Goal: Transaction & Acquisition: Book appointment/travel/reservation

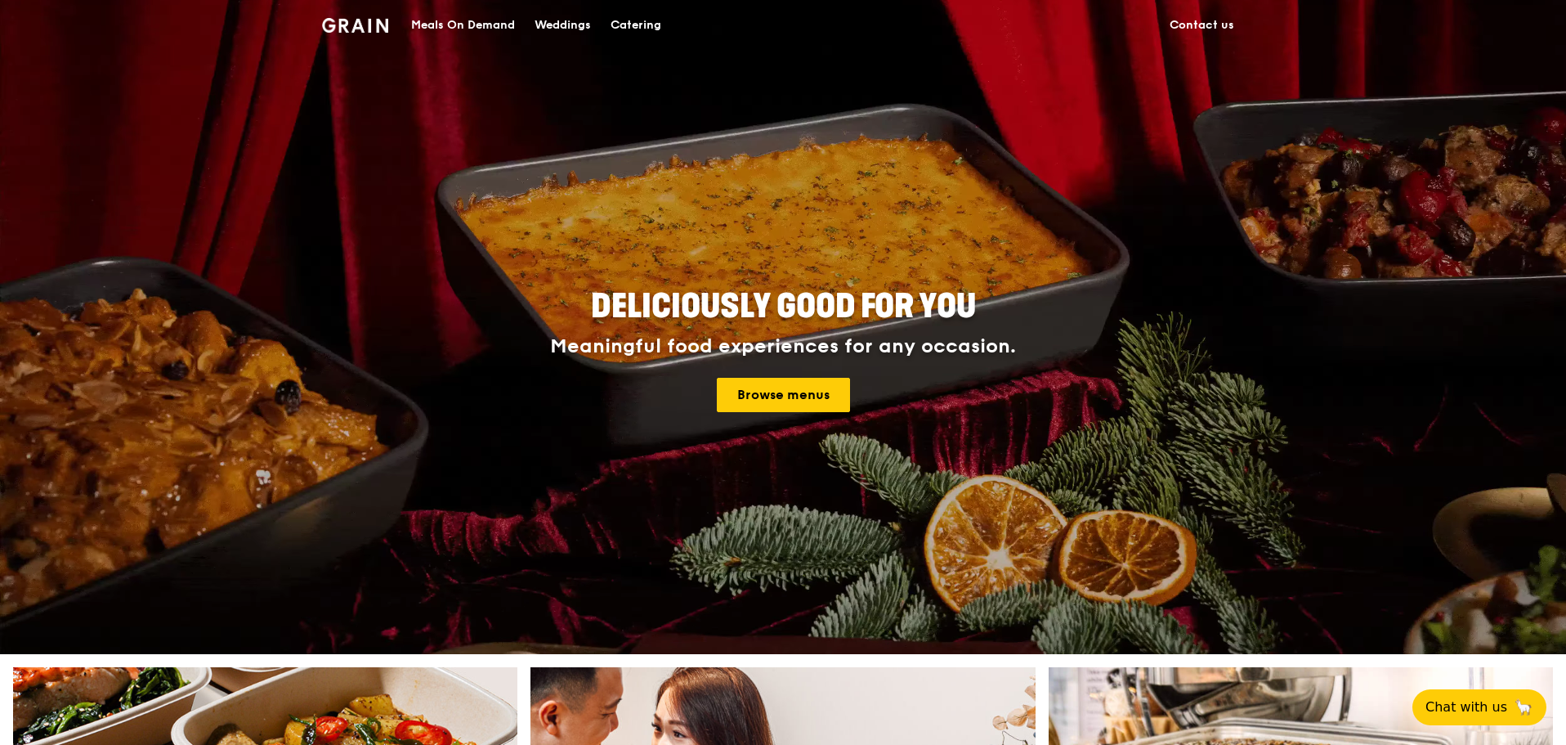
click at [638, 29] on div "Catering" at bounding box center [636, 25] width 51 height 49
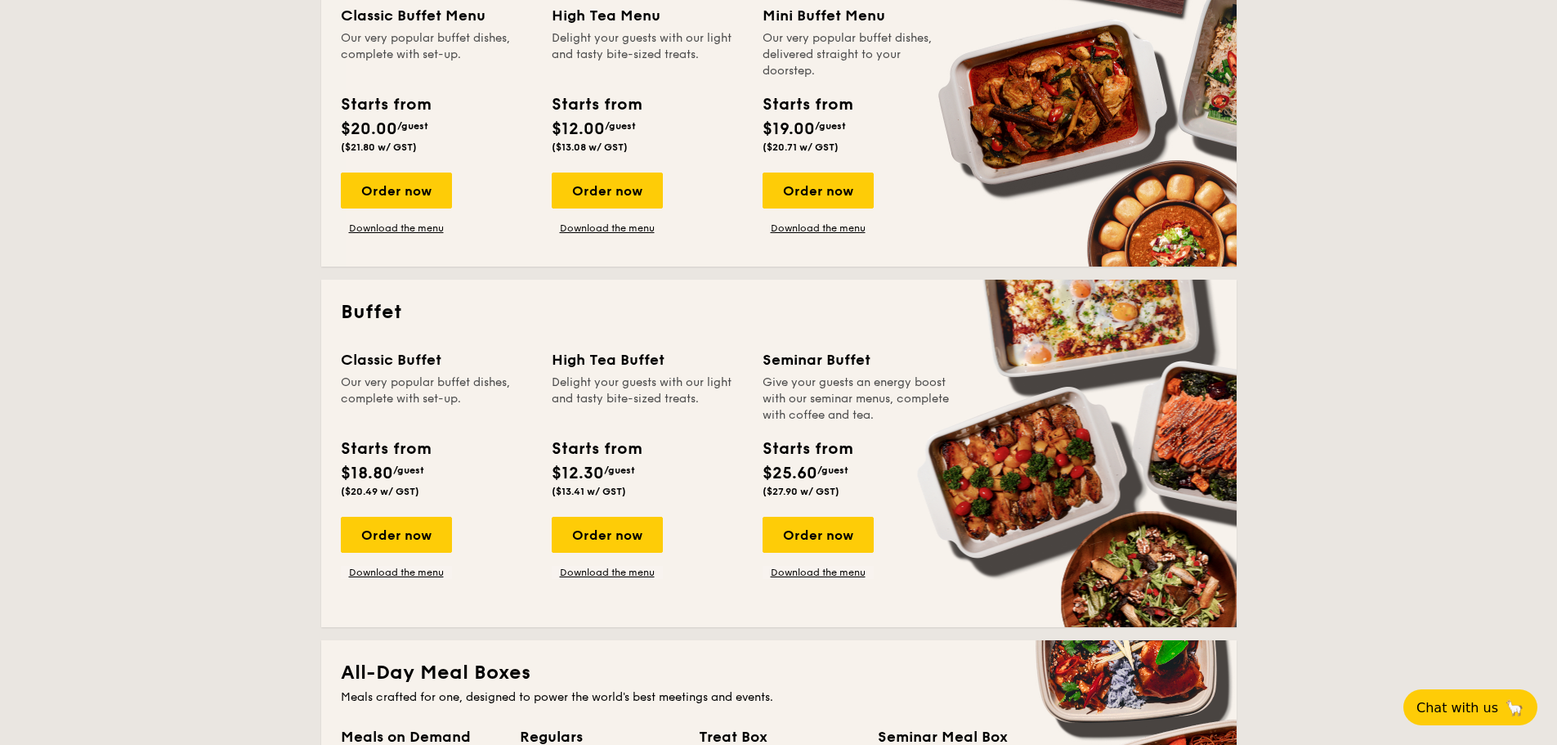
scroll to position [490, 0]
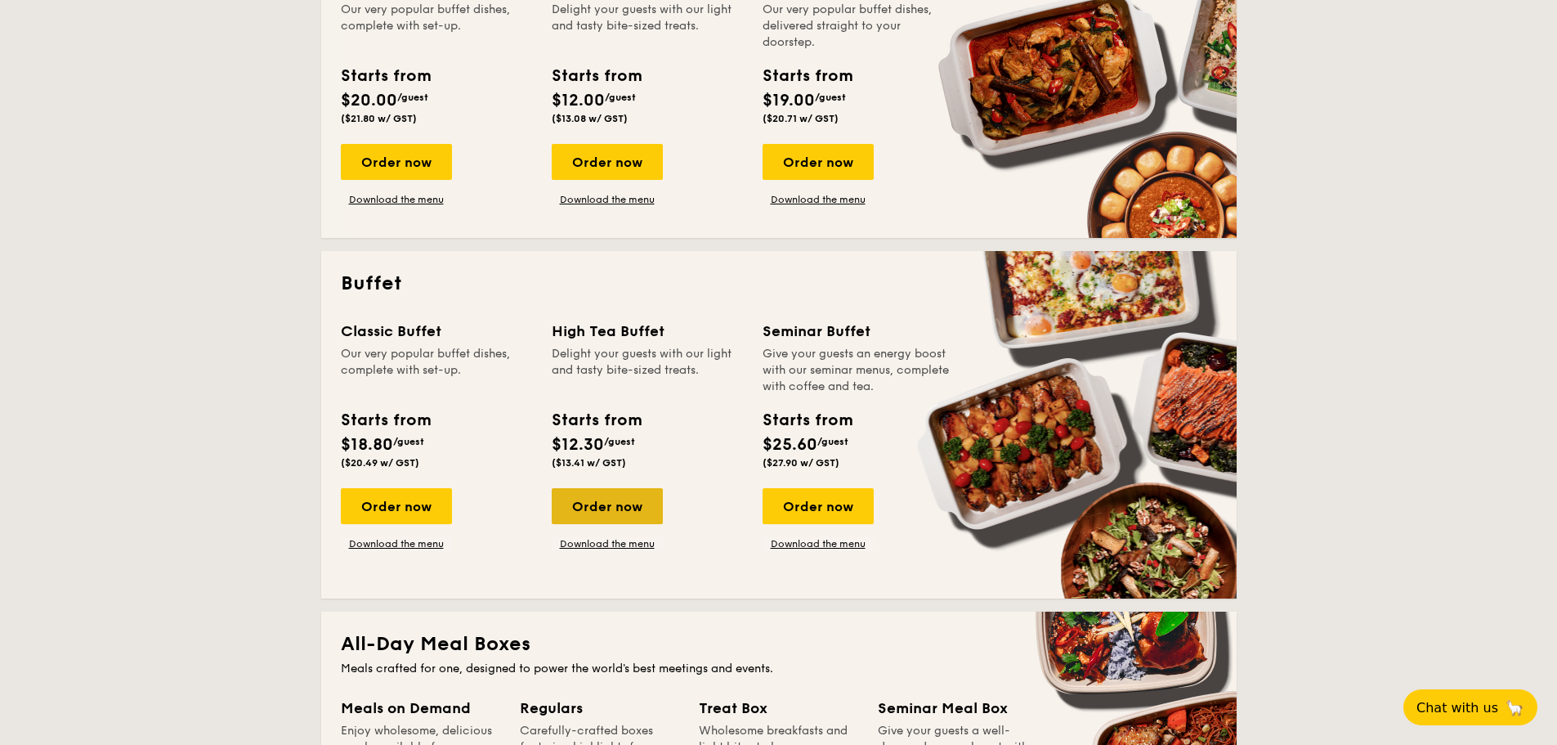
click at [598, 499] on div "Order now" at bounding box center [607, 506] width 111 height 36
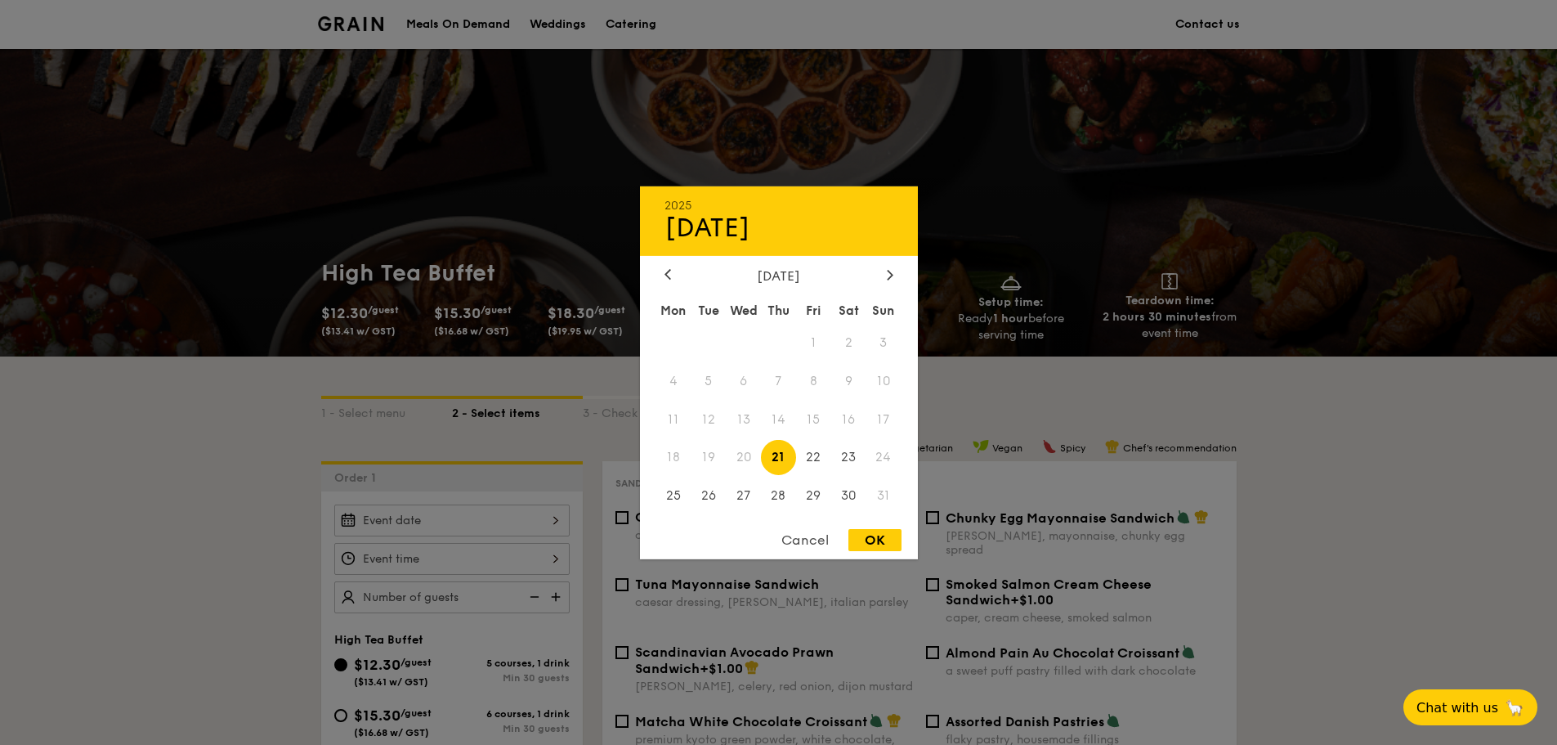
click at [557, 521] on div "2025 Aug [DATE] Tue Wed Thu Fri Sat Sun 1 2 3 4 5 6 7 8 9 10 11 12 13 14 15 16 …" at bounding box center [451, 520] width 235 height 32
click at [818, 501] on span "29" at bounding box center [813, 495] width 35 height 35
click at [876, 543] on div "OK" at bounding box center [875, 540] width 53 height 22
type input "Aug 29, 2025"
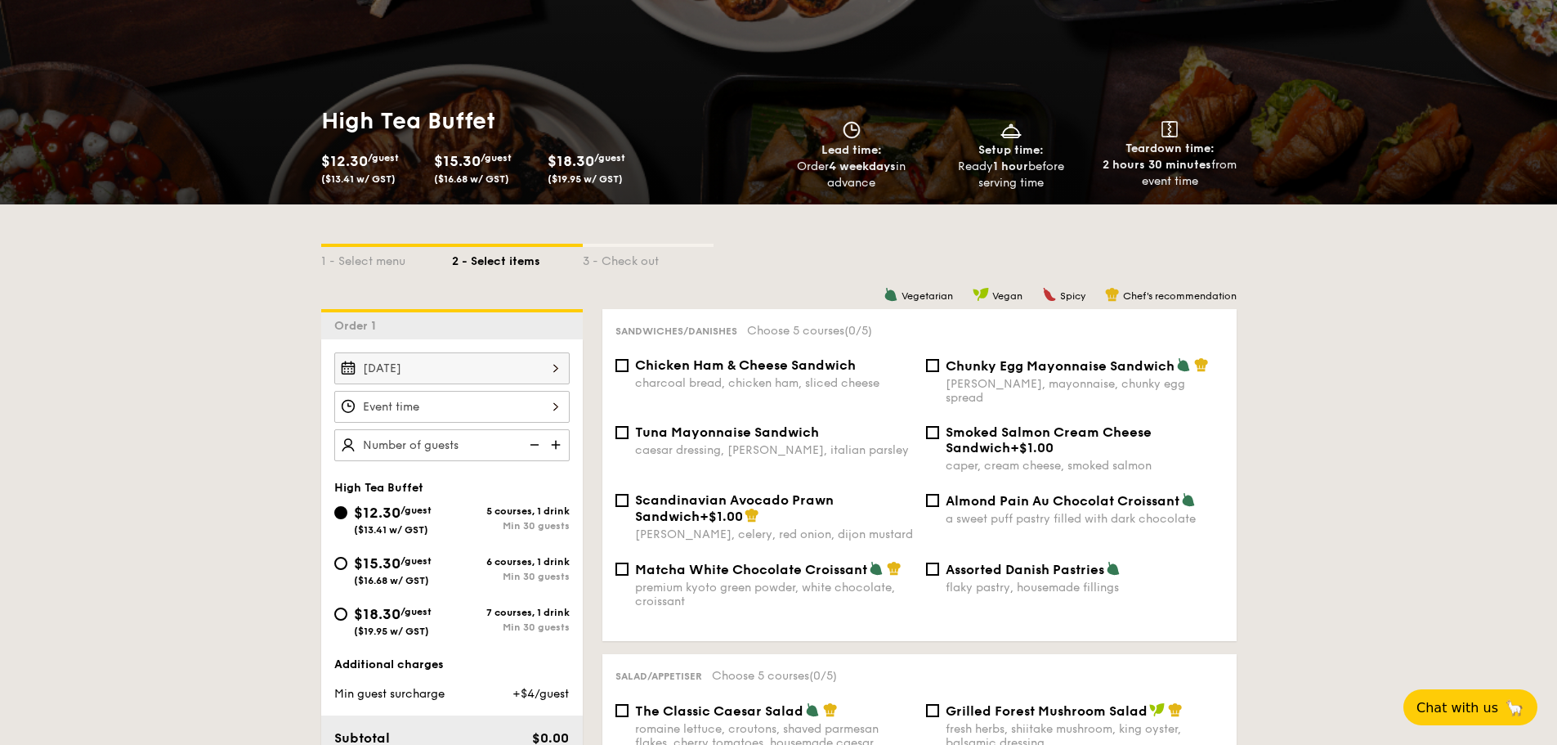
scroll to position [163, 0]
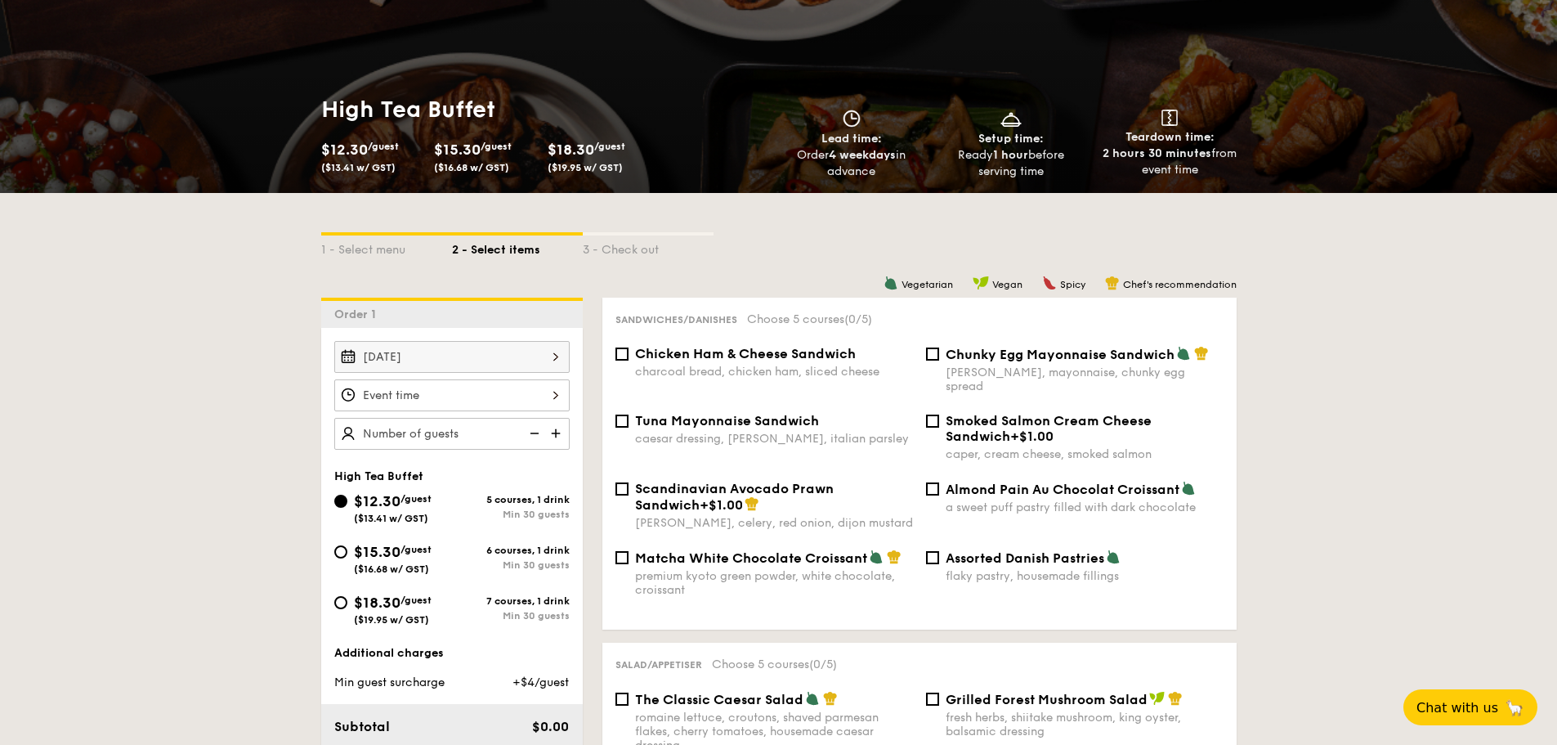
click at [561, 398] on div at bounding box center [451, 395] width 235 height 32
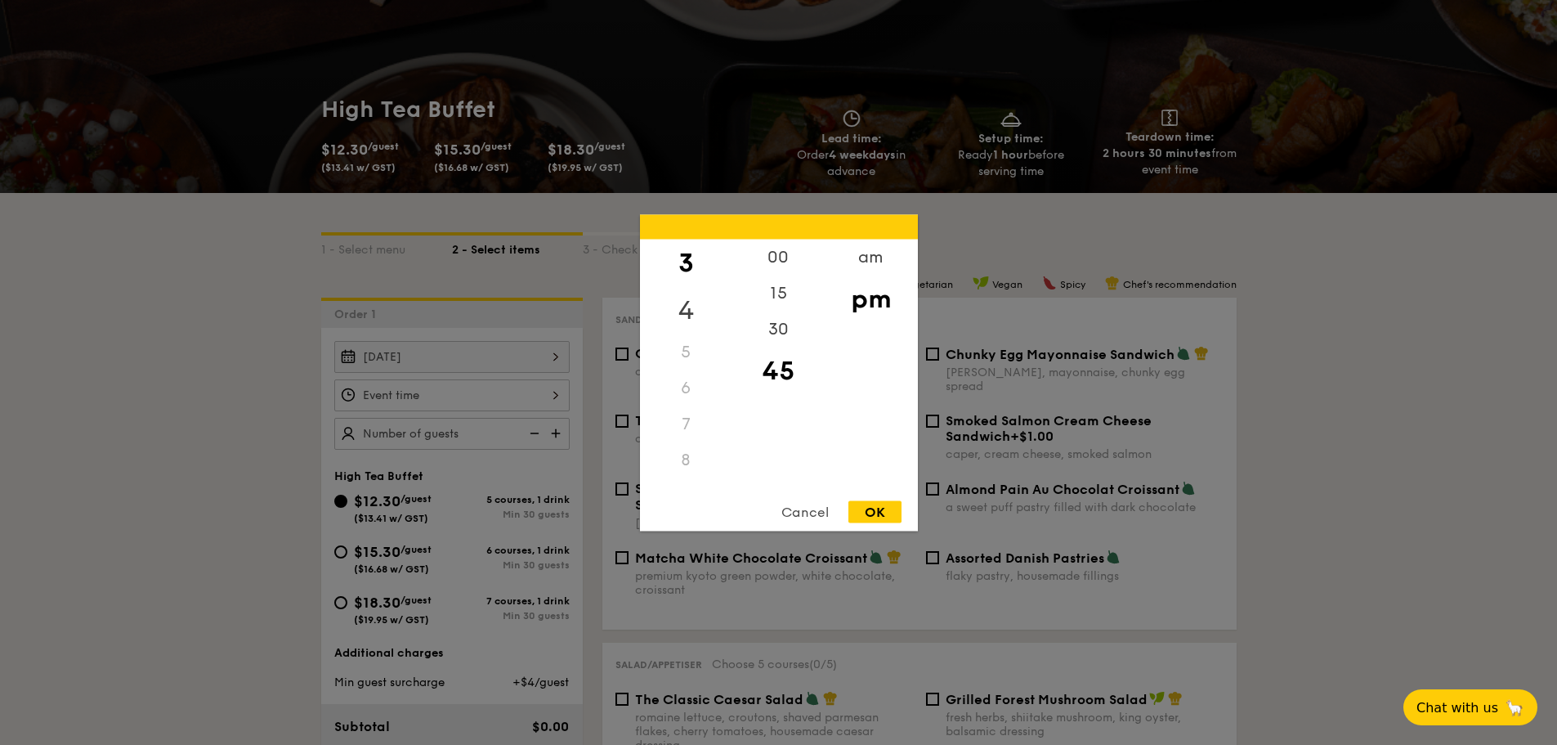
scroll to position [82, 0]
click at [686, 368] on div "5" at bounding box center [686, 366] width 92 height 36
click at [690, 334] on div "4" at bounding box center [686, 335] width 92 height 47
click at [783, 366] on div "45" at bounding box center [778, 365] width 92 height 36
click at [781, 328] on div "30" at bounding box center [778, 334] width 92 height 47
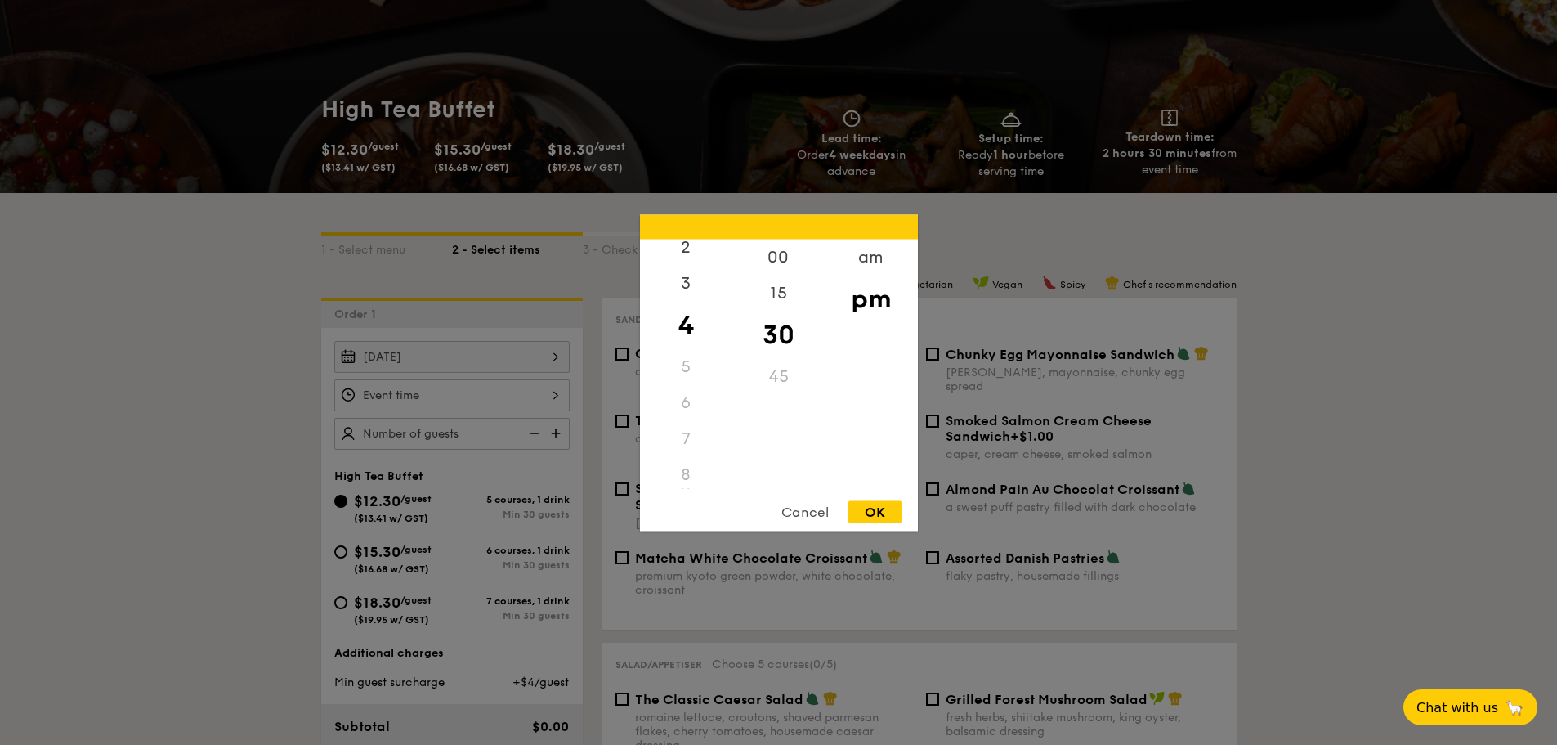
click at [884, 505] on div "OK" at bounding box center [875, 511] width 53 height 22
type input "4:30PM"
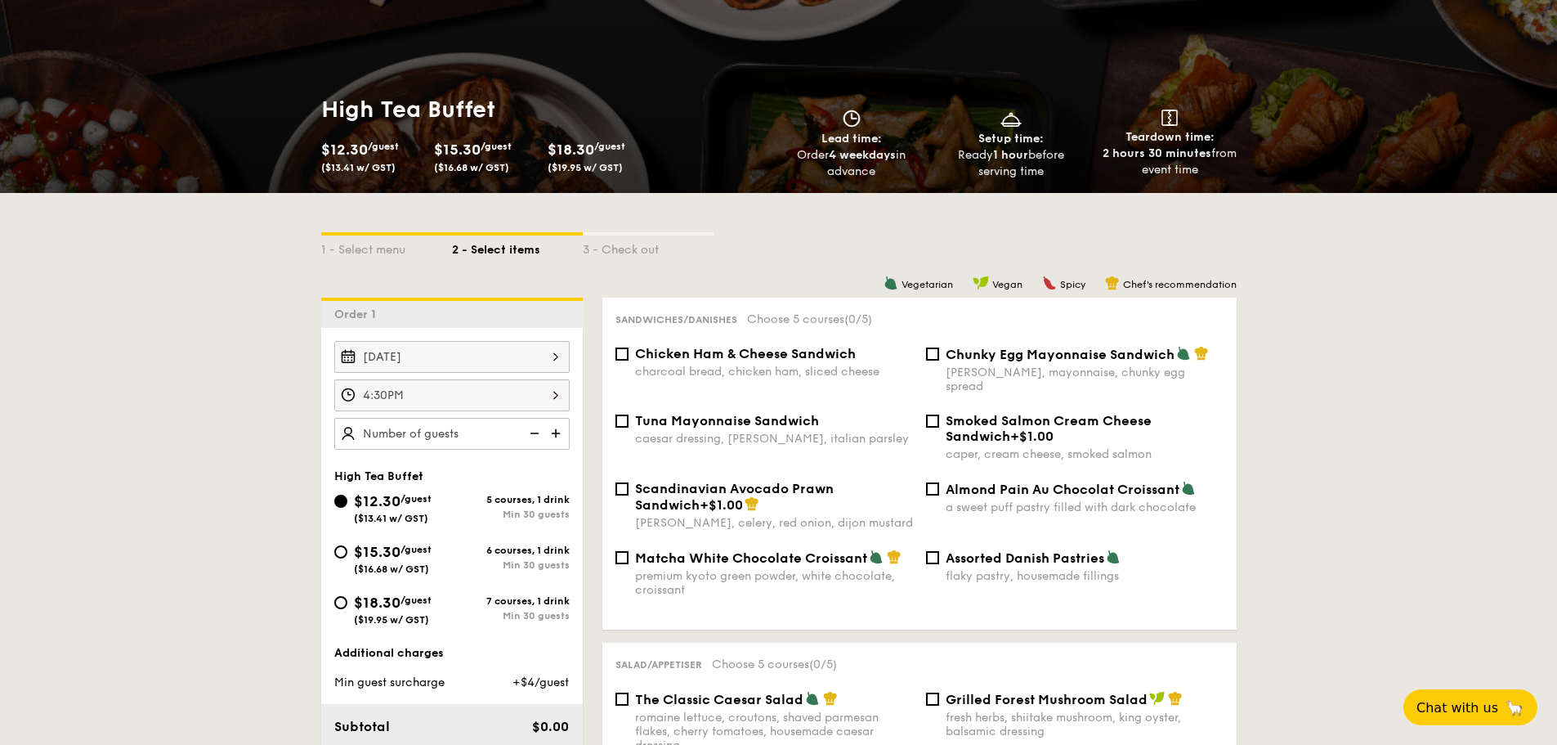
click at [557, 431] on img at bounding box center [557, 433] width 25 height 31
type input "30 guests"
click at [396, 607] on span "$18.30" at bounding box center [377, 602] width 47 height 18
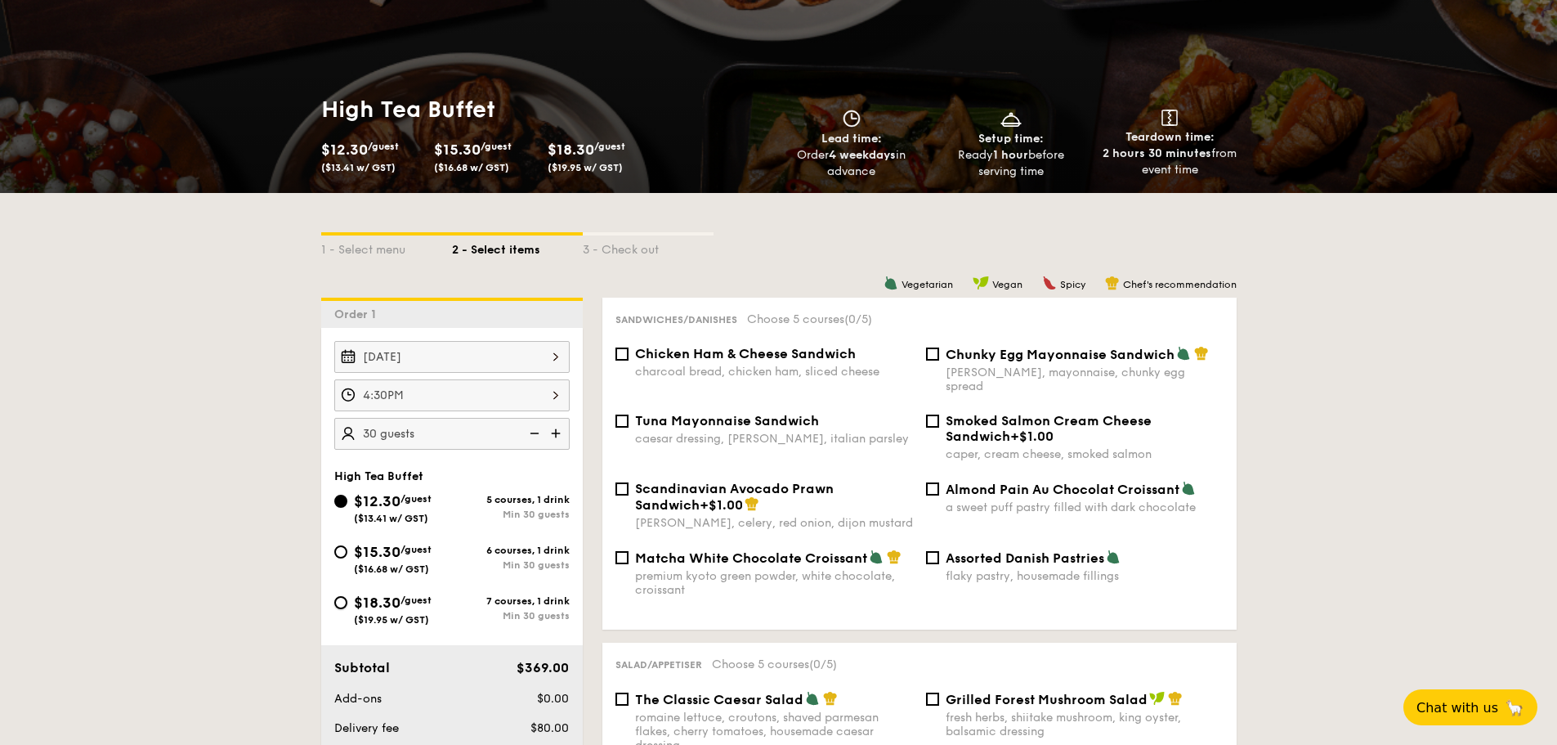
click at [347, 607] on input "$18.30 /guest ($19.95 w/ GST) 7 courses, 1 drink Min 30 guests" at bounding box center [340, 602] width 13 height 13
radio input "true"
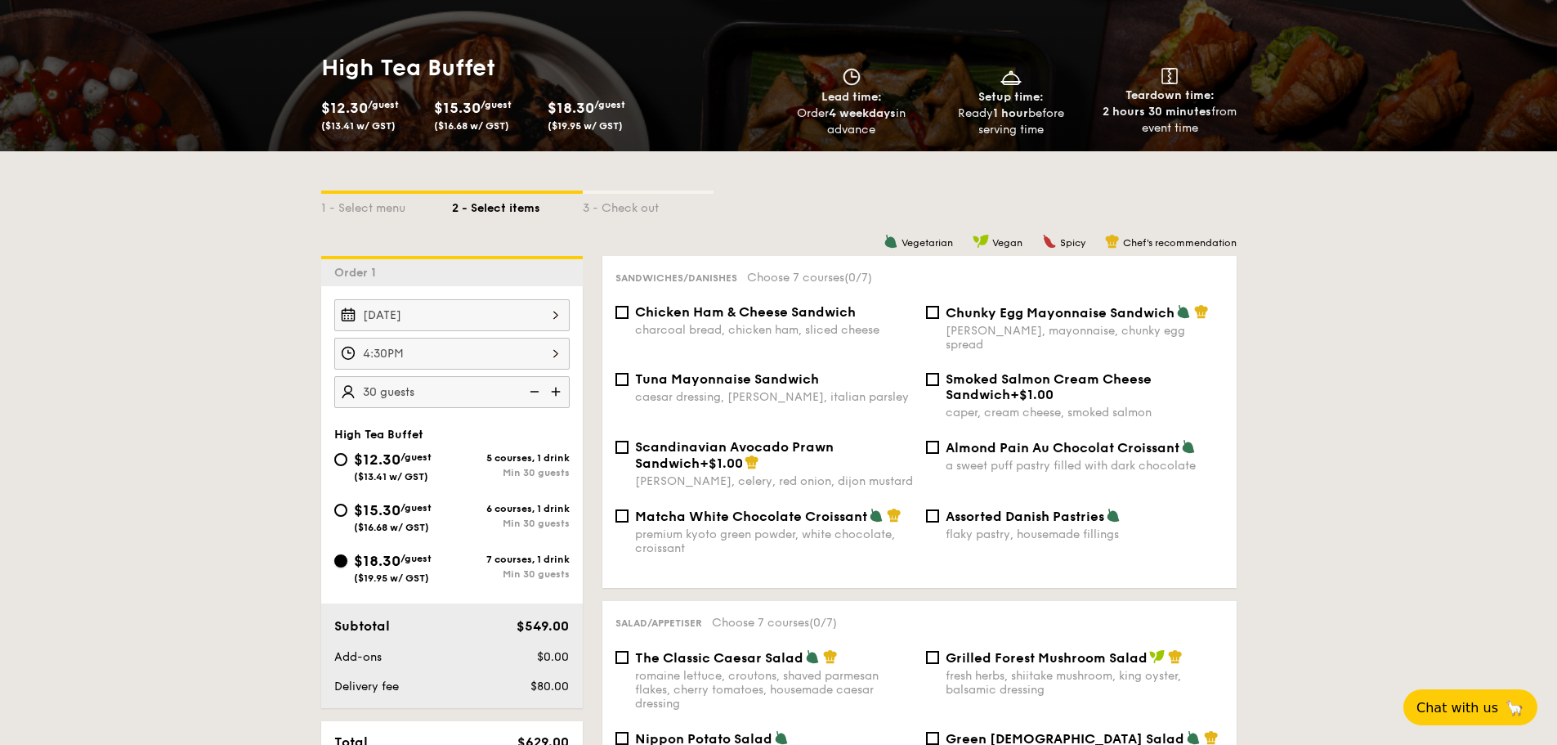
scroll to position [245, 0]
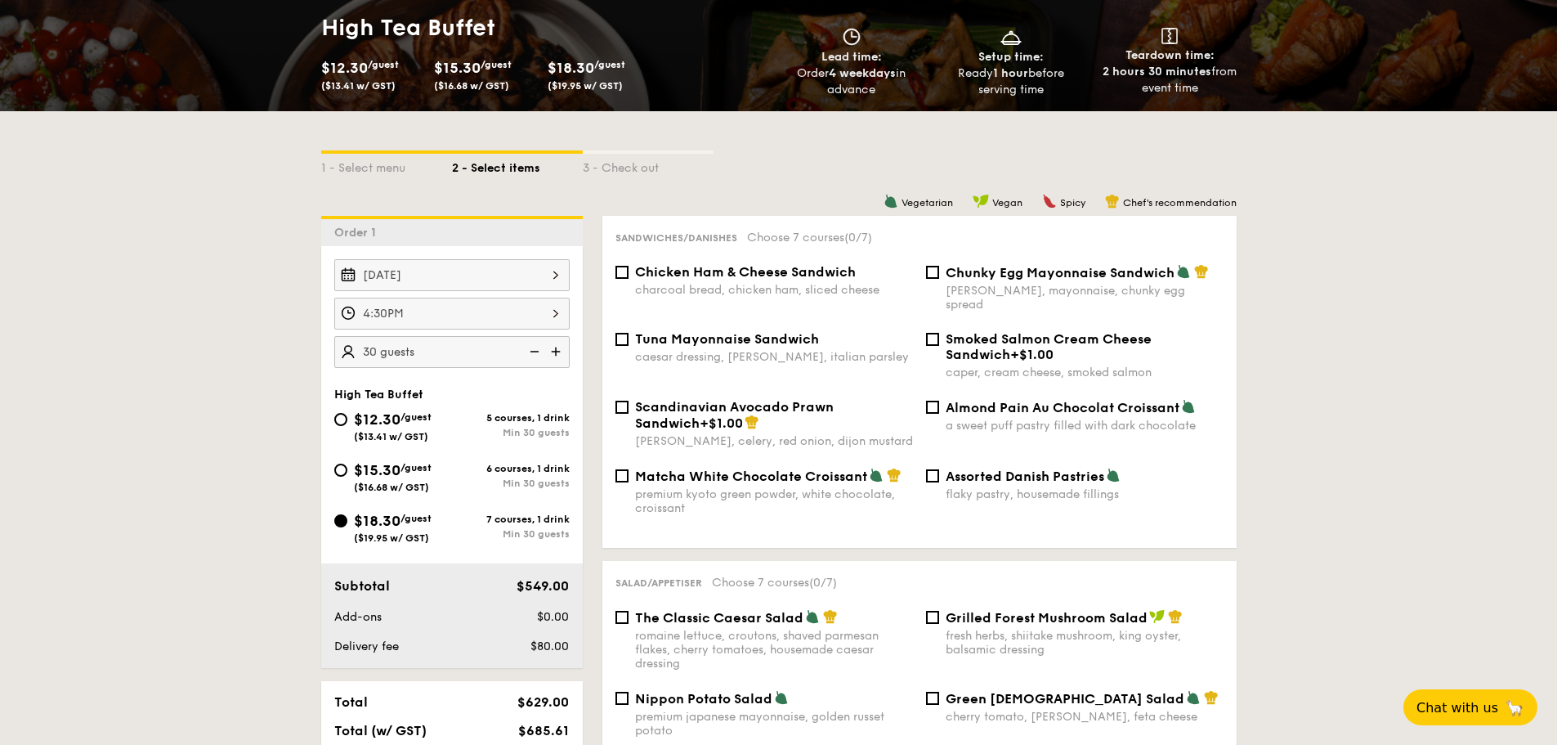
click at [738, 275] on span "Chicken Ham & Cheese Sandwich" at bounding box center [745, 272] width 221 height 16
click at [629, 275] on input "Chicken Ham & Cheese Sandwich charcoal bread, chicken ham, sliced cheese" at bounding box center [622, 272] width 13 height 13
checkbox input "true"
click at [711, 468] on span "Matcha White Chocolate Croissant" at bounding box center [751, 476] width 232 height 16
click at [629, 469] on input "Matcha White Chocolate Croissant premium kyoto green powder, white chocolate, c…" at bounding box center [622, 475] width 13 height 13
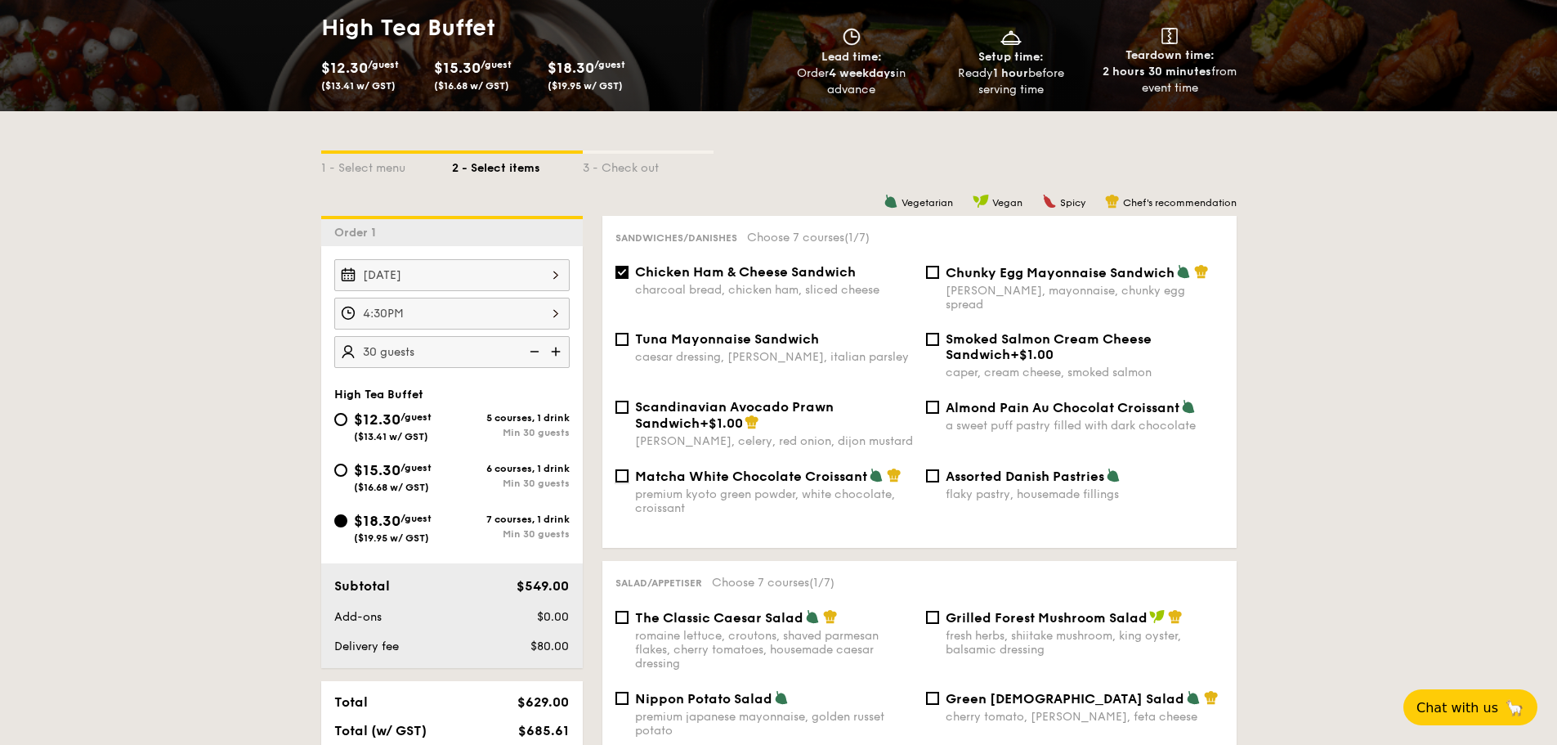
checkbox input "true"
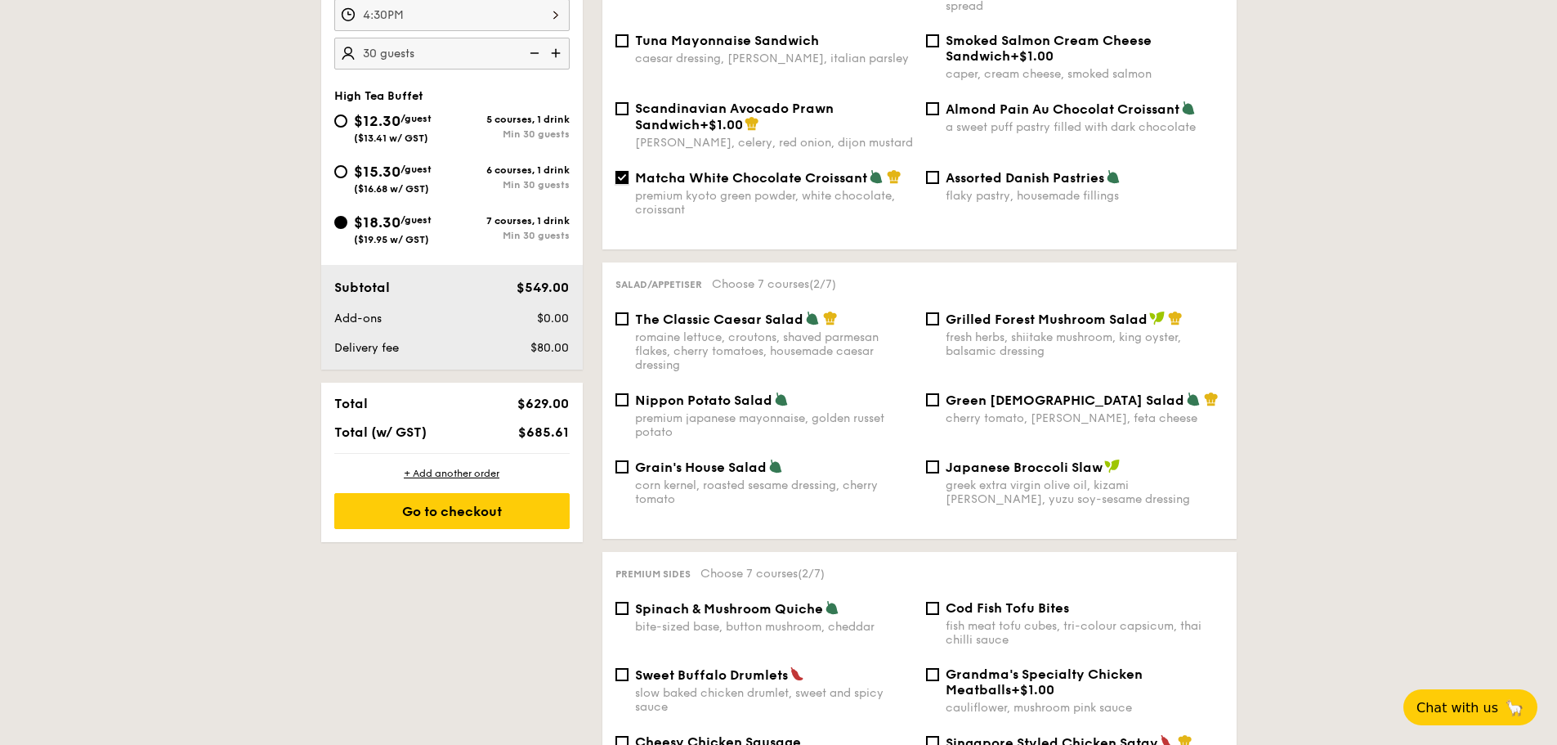
scroll to position [572, 0]
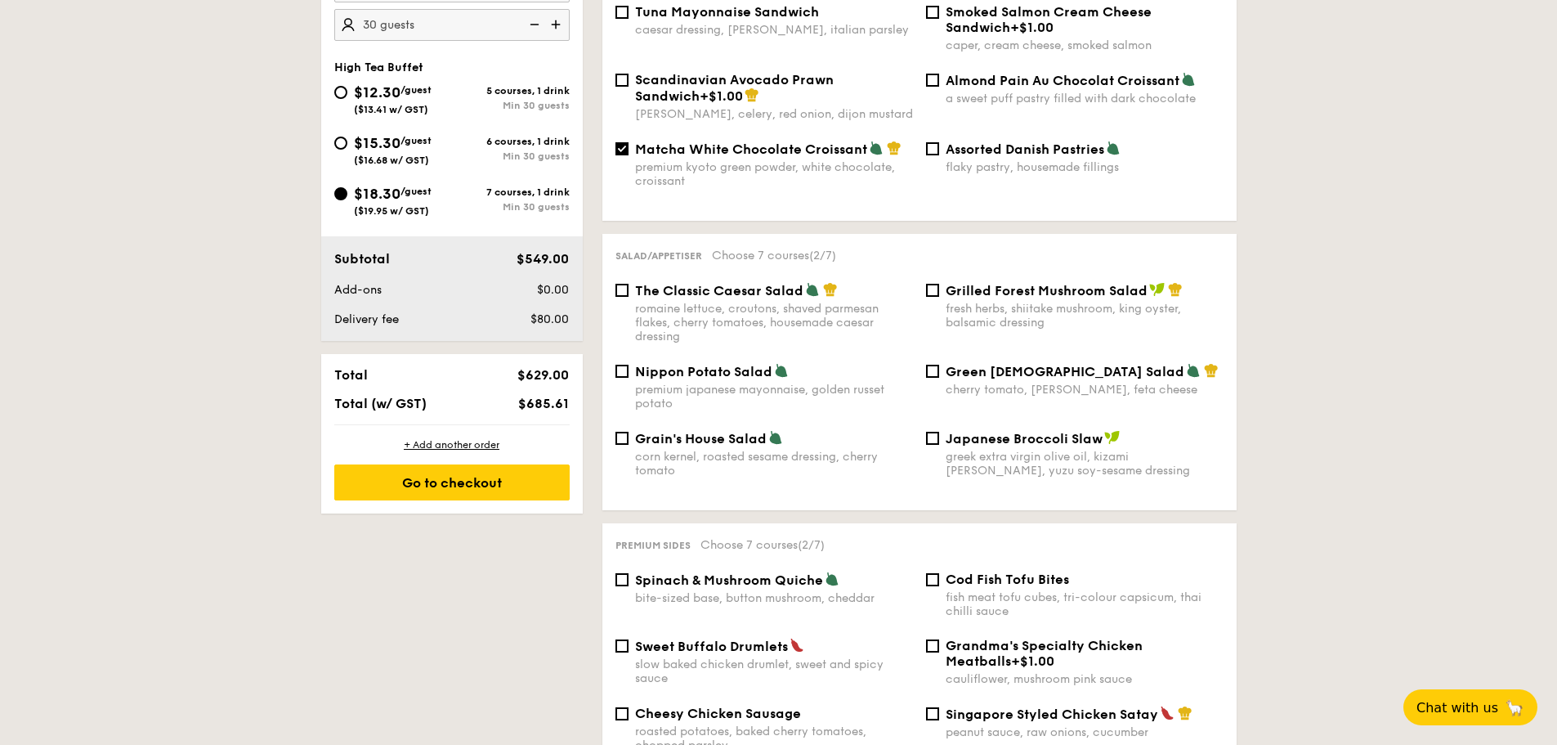
click at [722, 283] on span "The Classic Caesar Salad" at bounding box center [719, 291] width 168 height 16
click at [629, 284] on input "The Classic Caesar Salad romaine lettuce, croutons, shaved parmesan flakes, che…" at bounding box center [622, 290] width 13 height 13
checkbox input "true"
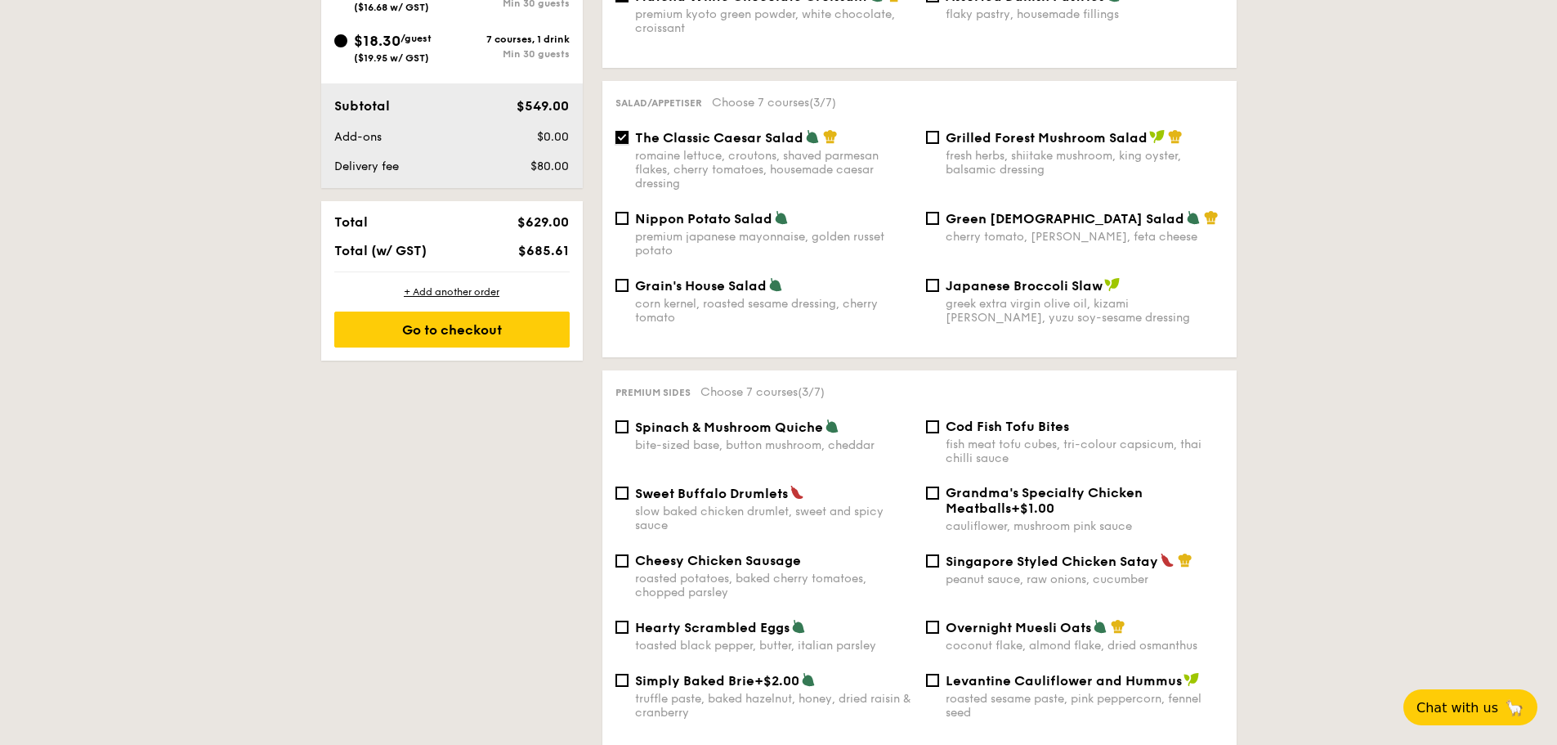
scroll to position [817, 0]
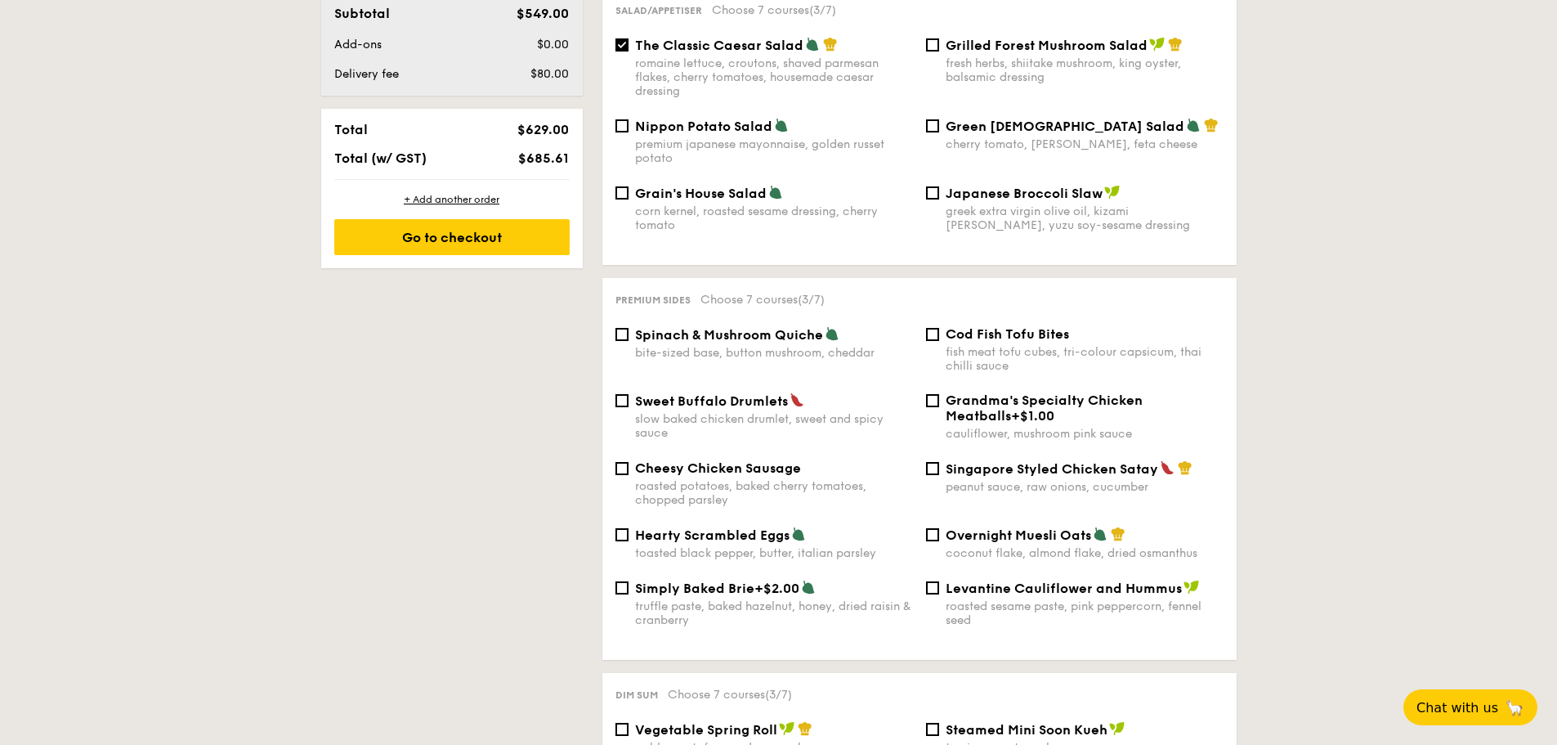
click at [761, 327] on span "Spinach & Mushroom Quiche" at bounding box center [729, 335] width 188 height 16
click at [629, 328] on input "Spinach & Mushroom Quiche bite-sized base, button mushroom, cheddar" at bounding box center [622, 334] width 13 height 13
click at [775, 327] on span "Spinach & Mushroom Quiche" at bounding box center [729, 335] width 188 height 16
click at [629, 328] on input "Spinach & Mushroom Quiche bite-sized base, button mushroom, cheddar" at bounding box center [622, 334] width 13 height 13
checkbox input "false"
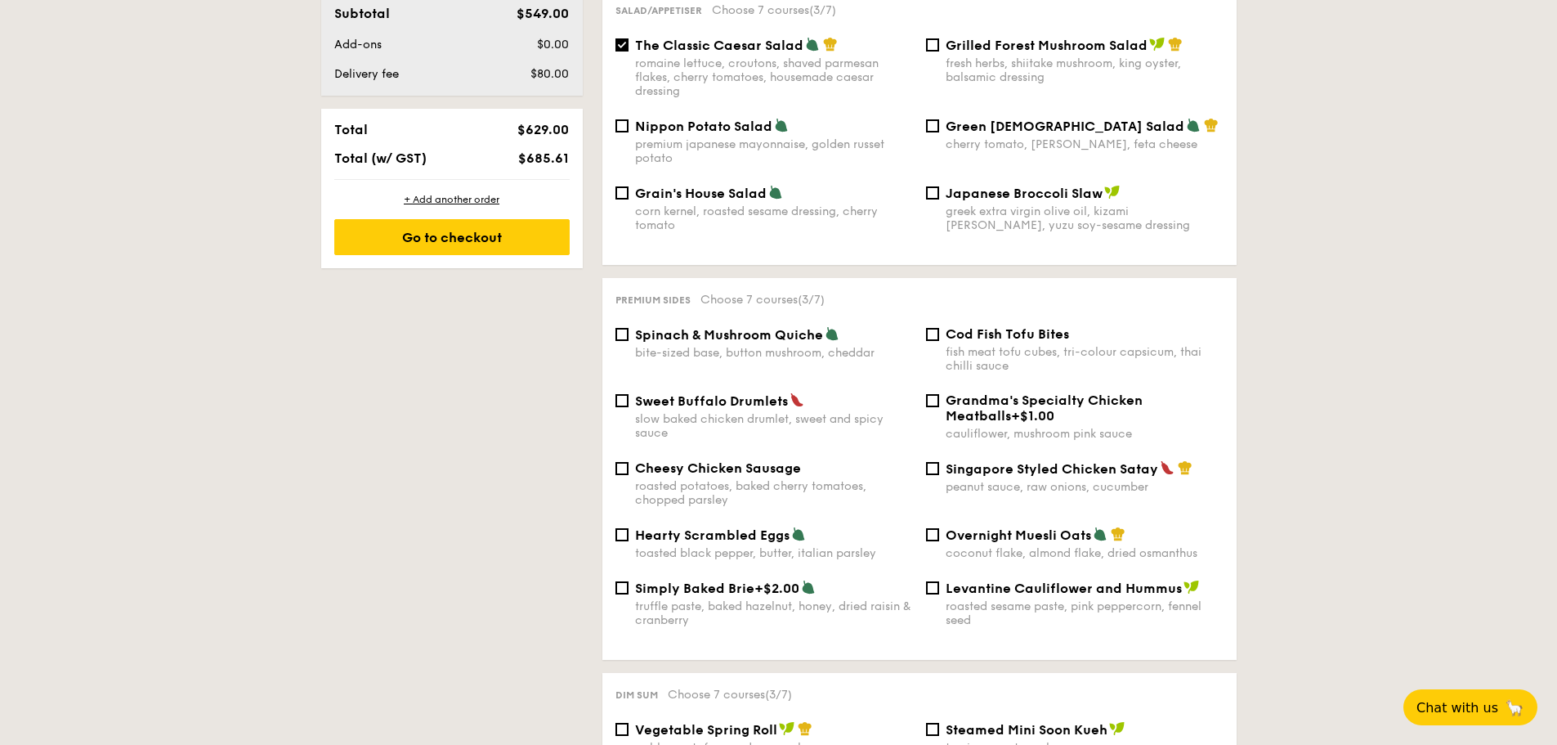
click at [964, 330] on div "Cod Fish Tofu Bites fish meat tofu cubes, tri-colour capsicum, thai chilli sauce" at bounding box center [1085, 349] width 278 height 47
click at [939, 330] on input "Cod Fish Tofu Bites fish meat tofu cubes, tri-colour capsicum, thai chilli sauce" at bounding box center [932, 334] width 13 height 13
checkbox input "true"
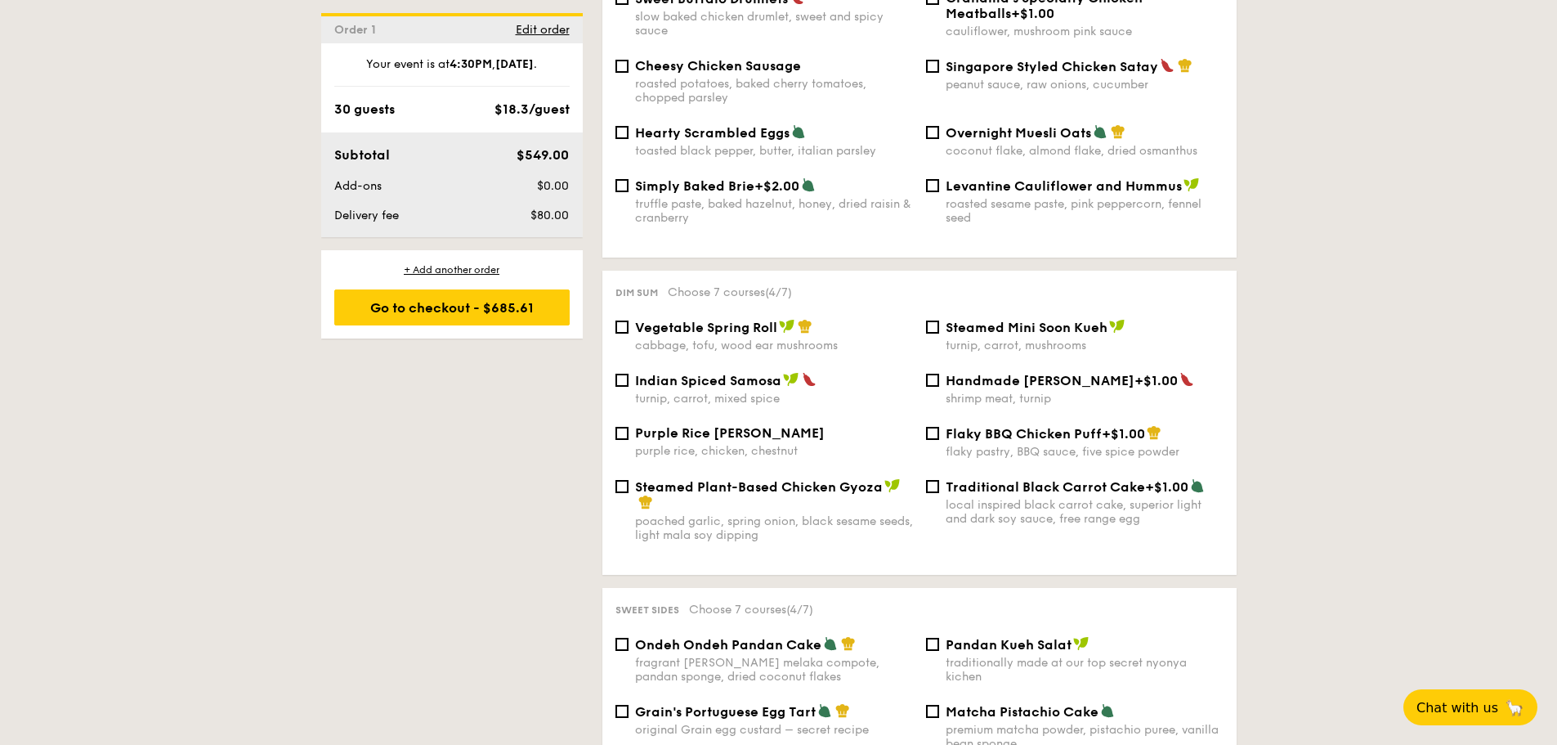
scroll to position [1226, 0]
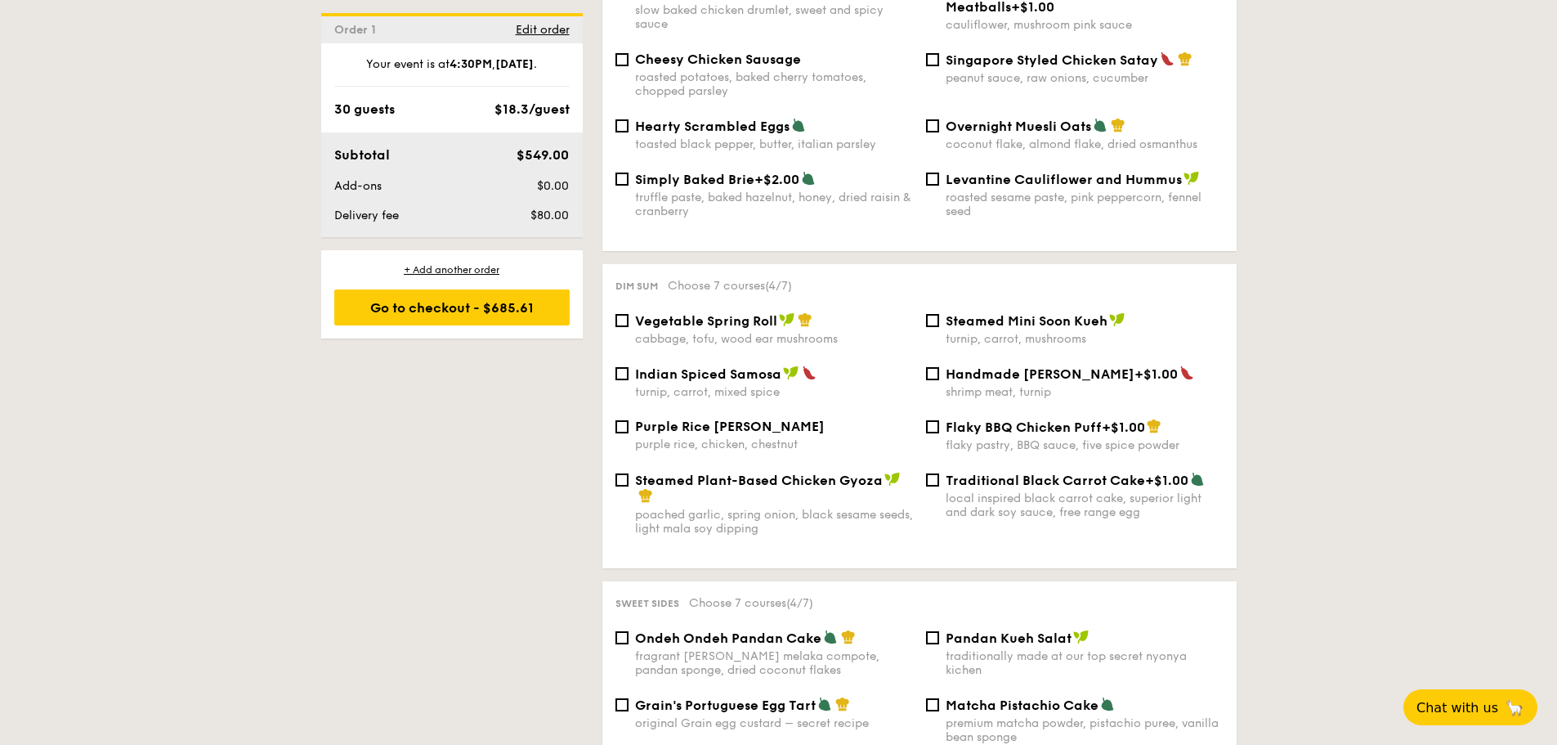
click at [698, 478] on div "Steamed Plant-Based Chicken Gyoza" at bounding box center [774, 488] width 278 height 33
click at [629, 478] on input "Steamed Plant-Based Chicken Gyoza poached garlic, spring onion, black sesame se…" at bounding box center [622, 479] width 13 height 13
checkbox input "true"
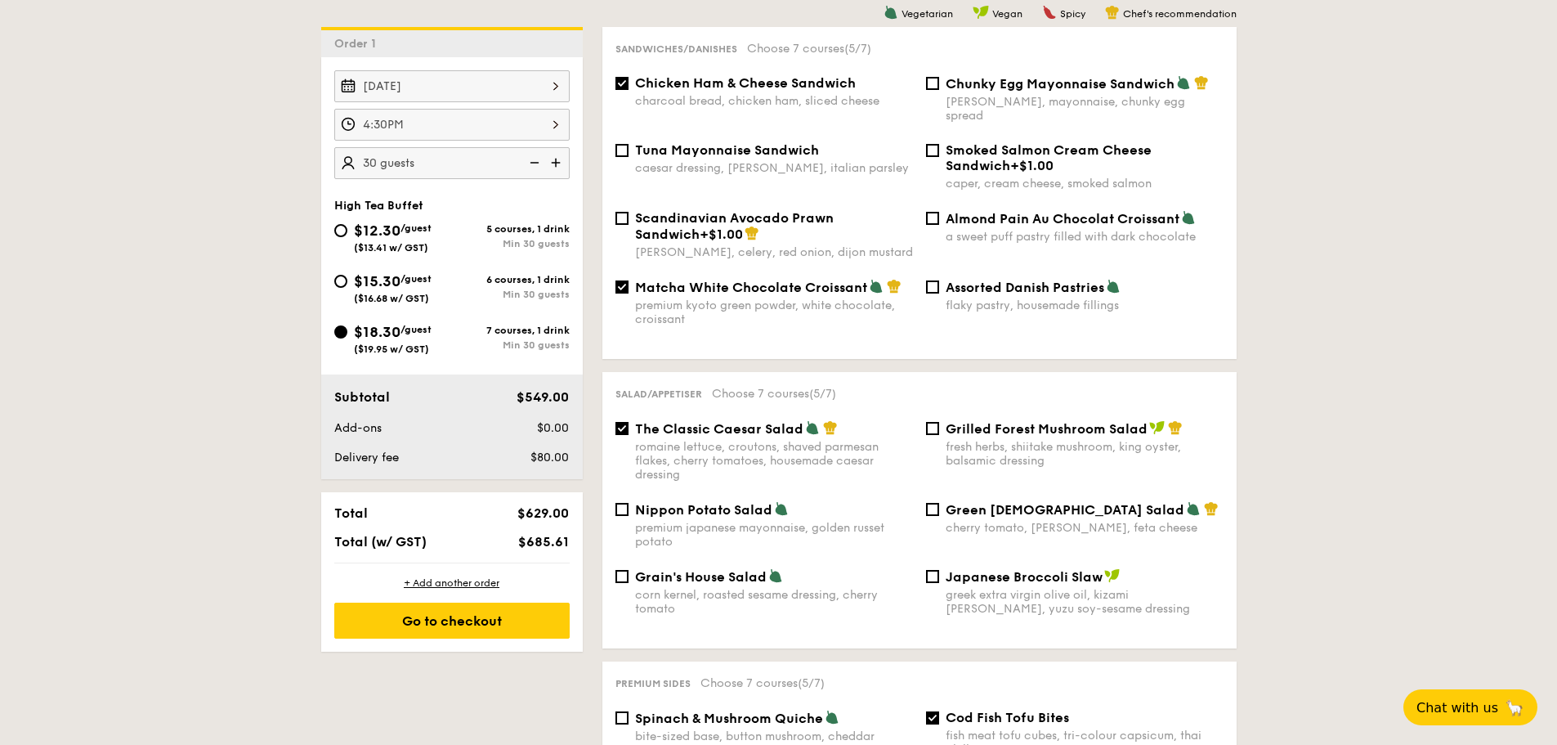
scroll to position [409, 0]
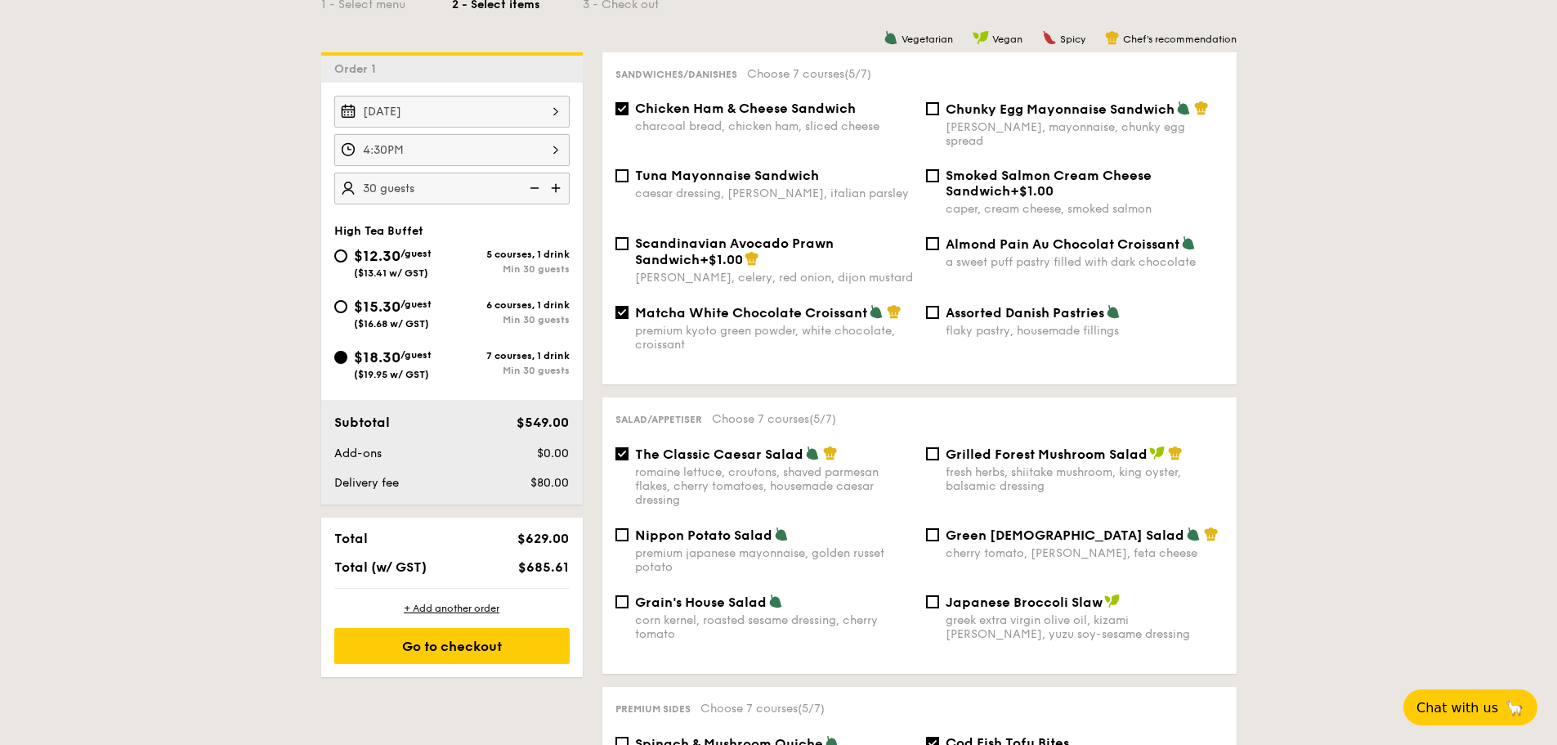
click at [823, 305] on span "Matcha White Chocolate Croissant" at bounding box center [751, 313] width 232 height 16
click at [629, 306] on input "Matcha White Chocolate Croissant premium kyoto green powder, white chocolate, c…" at bounding box center [622, 312] width 13 height 13
checkbox input "false"
click at [1018, 305] on span "Assorted Danish Pastries" at bounding box center [1025, 313] width 159 height 16
click at [939, 306] on input "Assorted Danish Pastries flaky pastry, housemade fillings" at bounding box center [932, 312] width 13 height 13
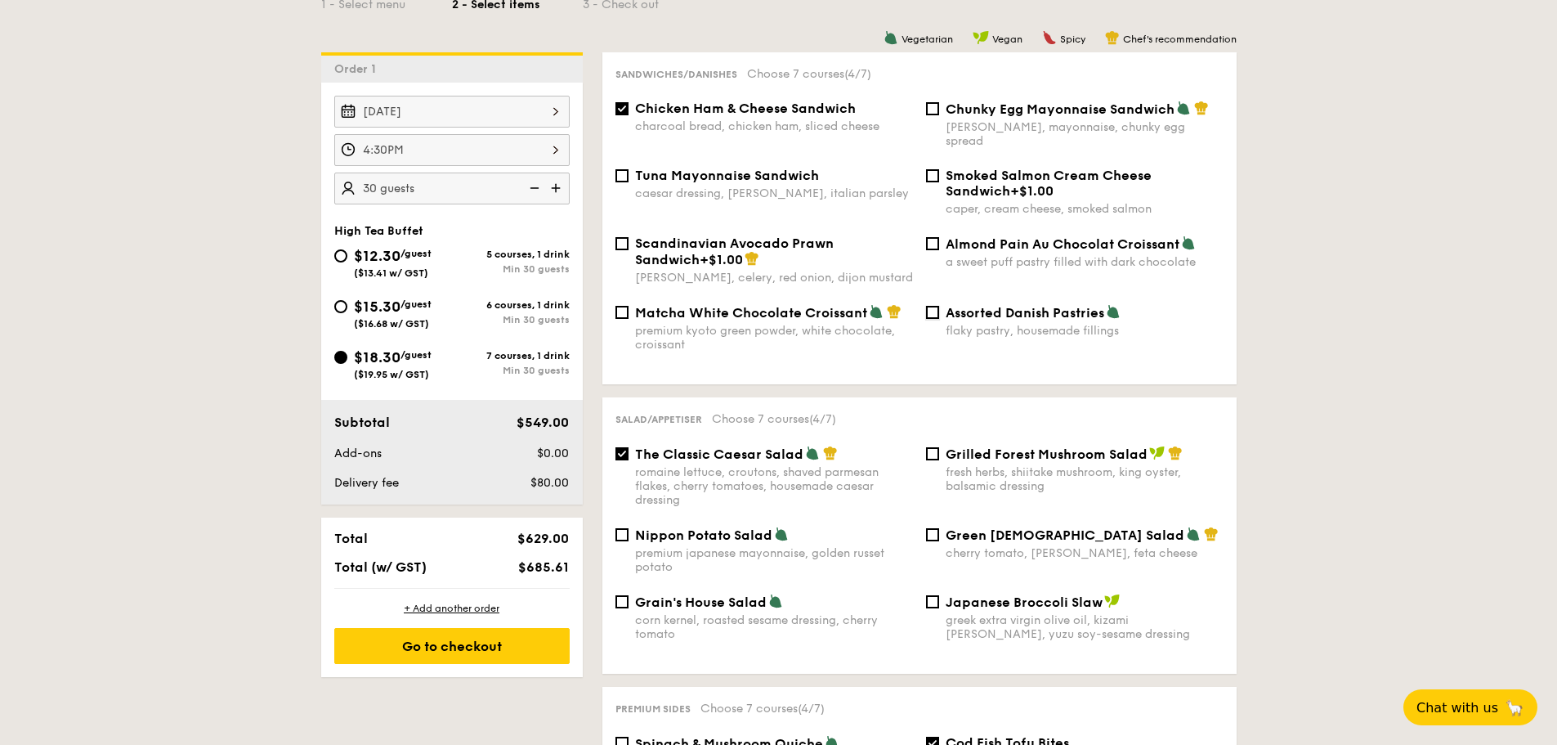
checkbox input "true"
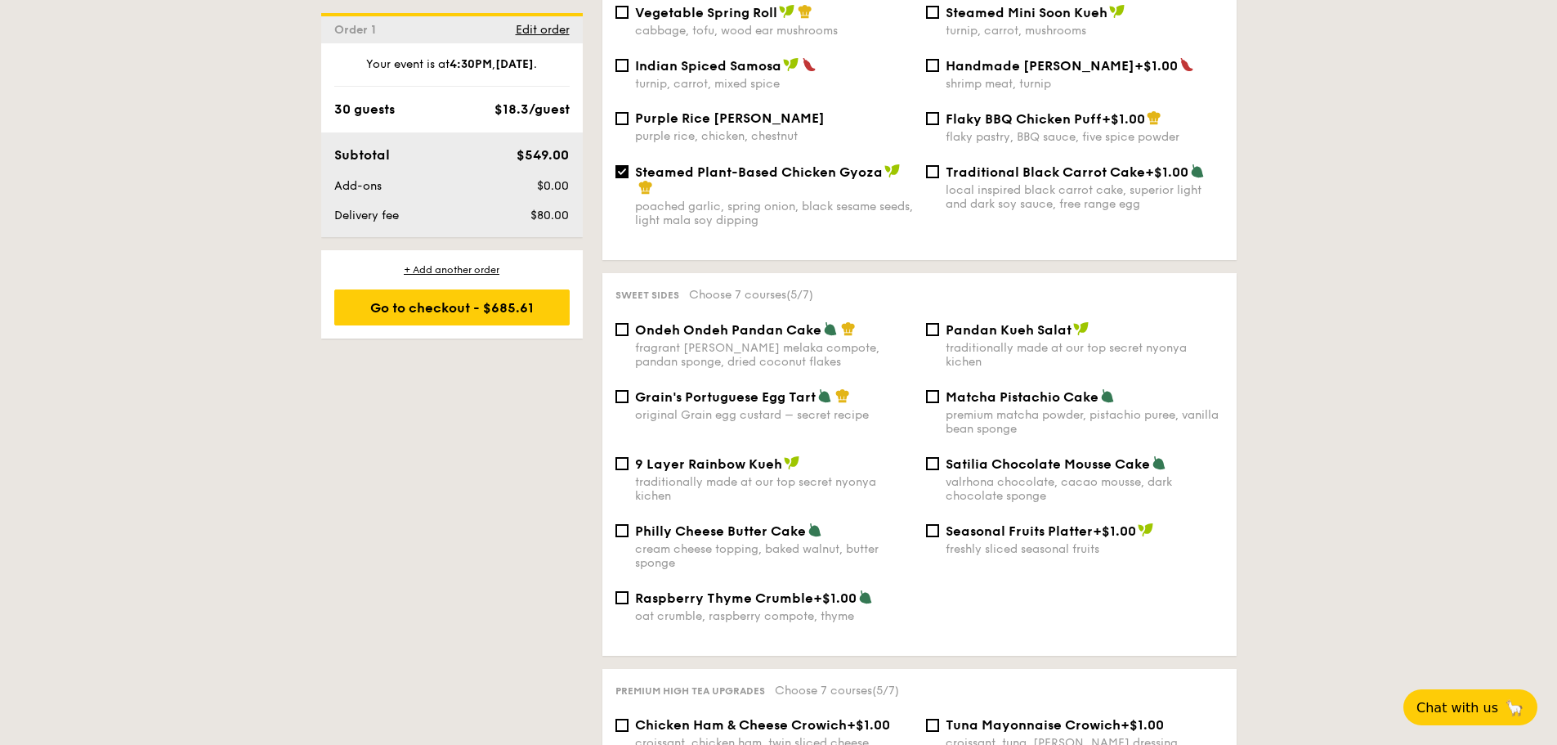
scroll to position [1553, 0]
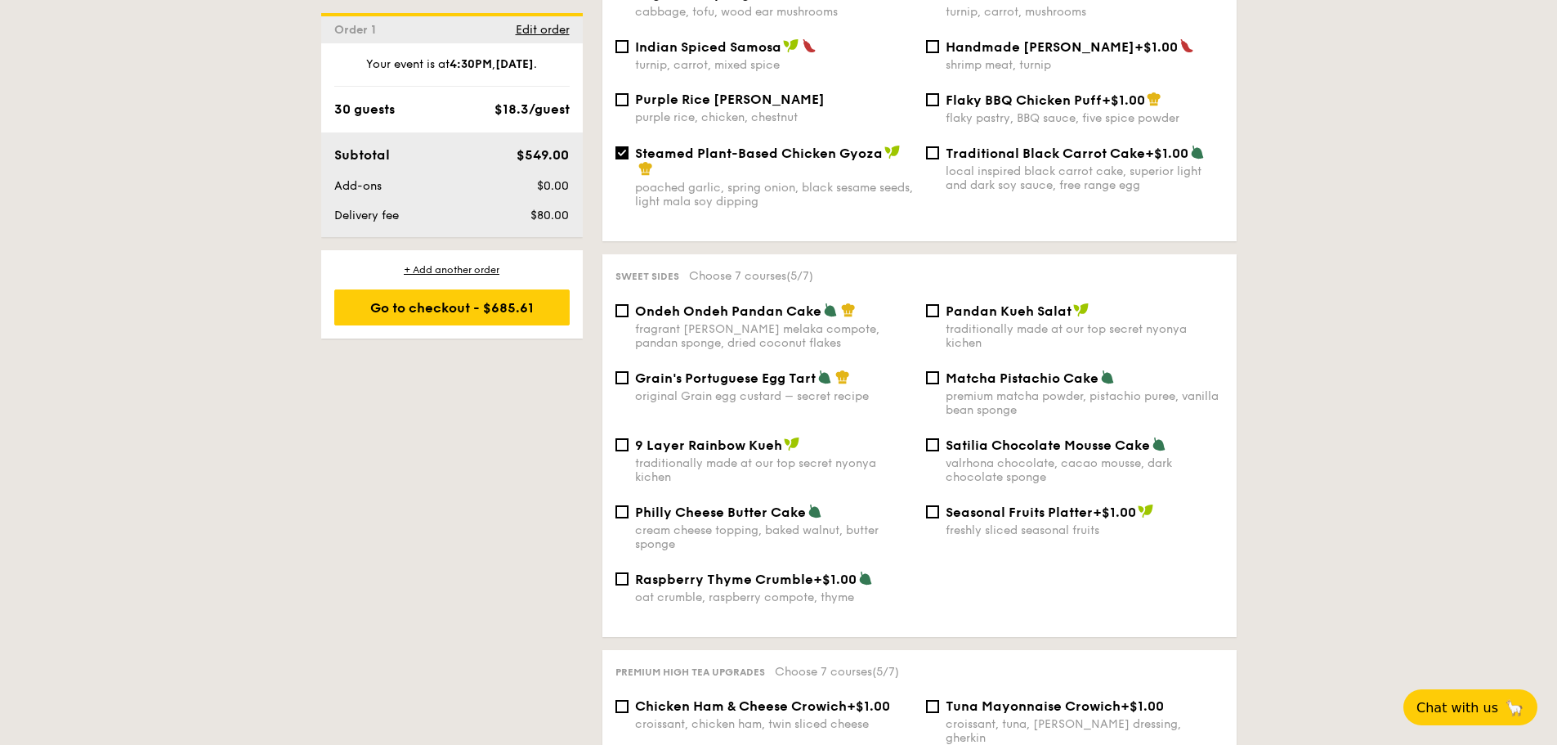
click at [980, 373] on div "Matcha Pistachio Cake premium matcha powder, pistachio puree, vanilla bean spon…" at bounding box center [1085, 393] width 278 height 47
click at [939, 373] on input "Matcha Pistachio Cake premium matcha powder, pistachio puree, vanilla bean spon…" at bounding box center [932, 377] width 13 height 13
checkbox input "true"
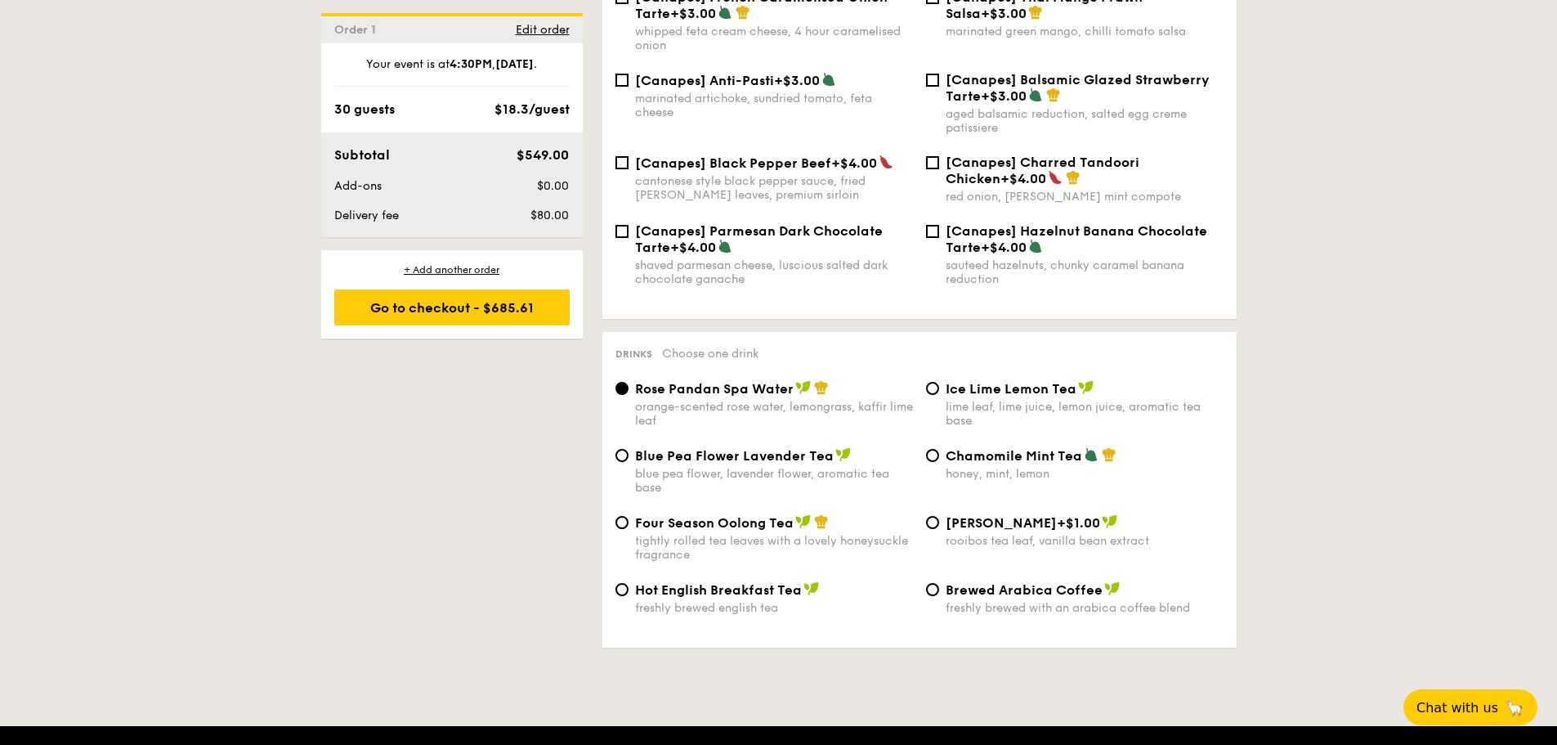
scroll to position [2371, 0]
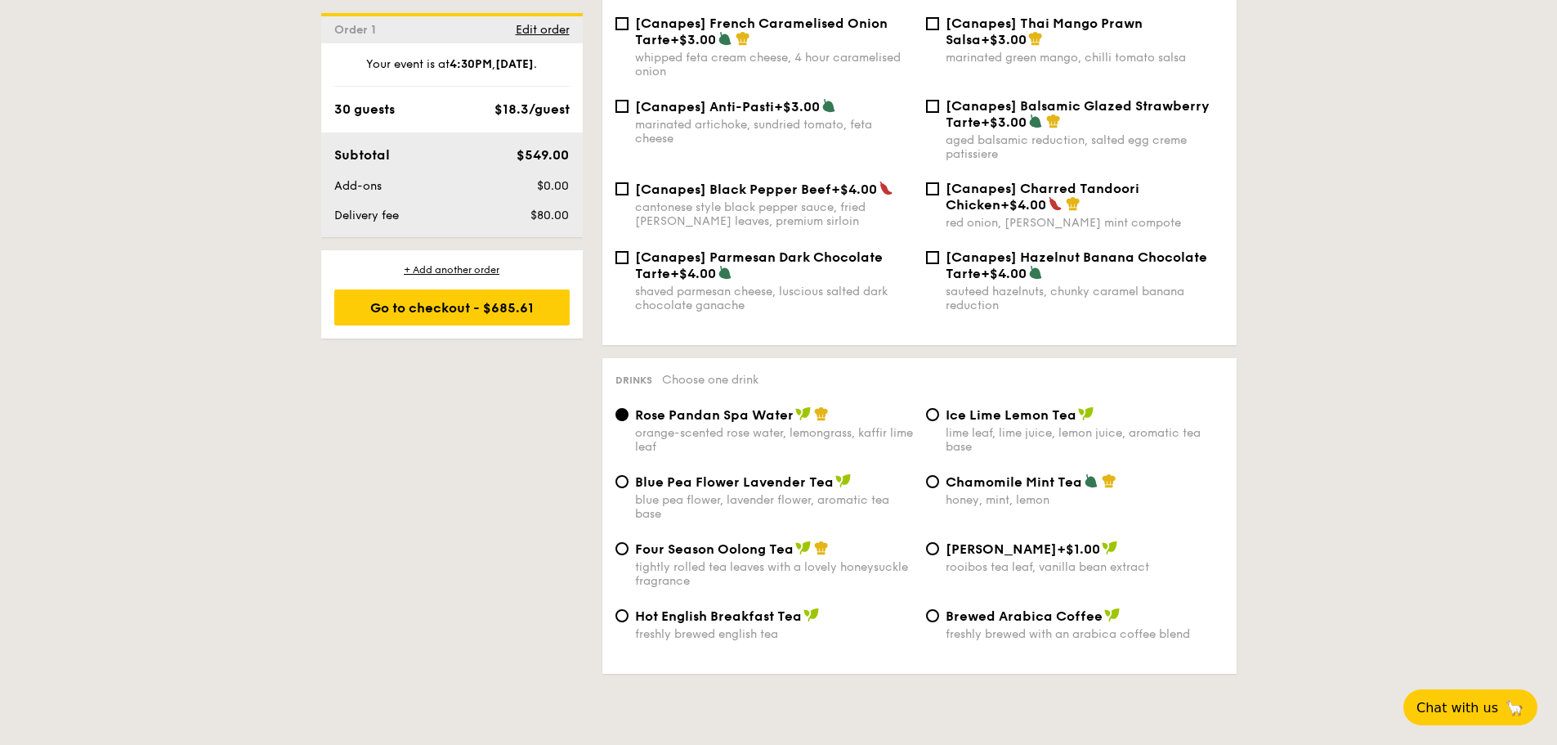
click at [724, 541] on span "Four Season Oolong Tea" at bounding box center [714, 549] width 159 height 16
click at [629, 542] on input "Four Season Oolong Tea tightly rolled tea leaves with a lovely honeysuckle frag…" at bounding box center [622, 548] width 13 height 13
radio input "true"
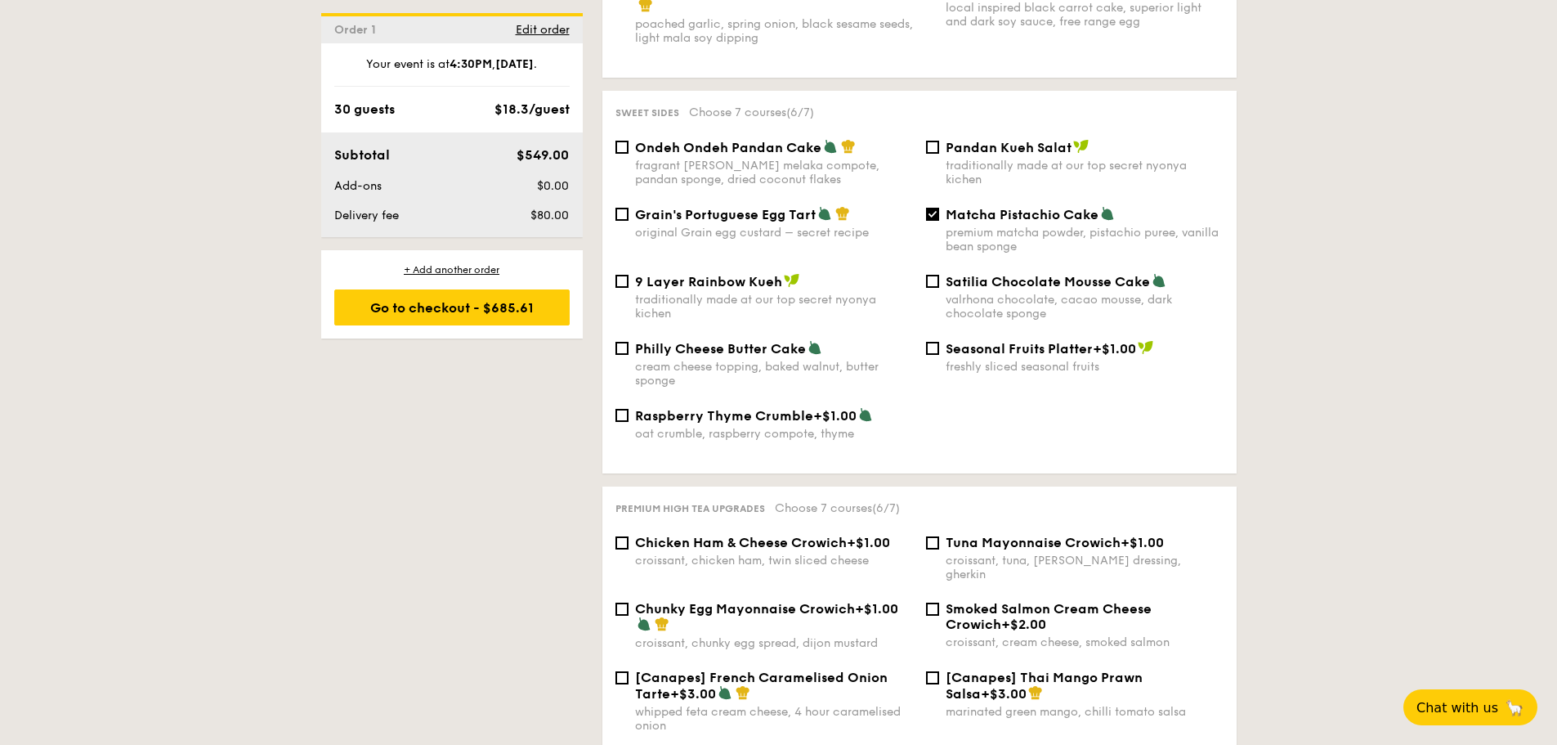
scroll to position [1635, 0]
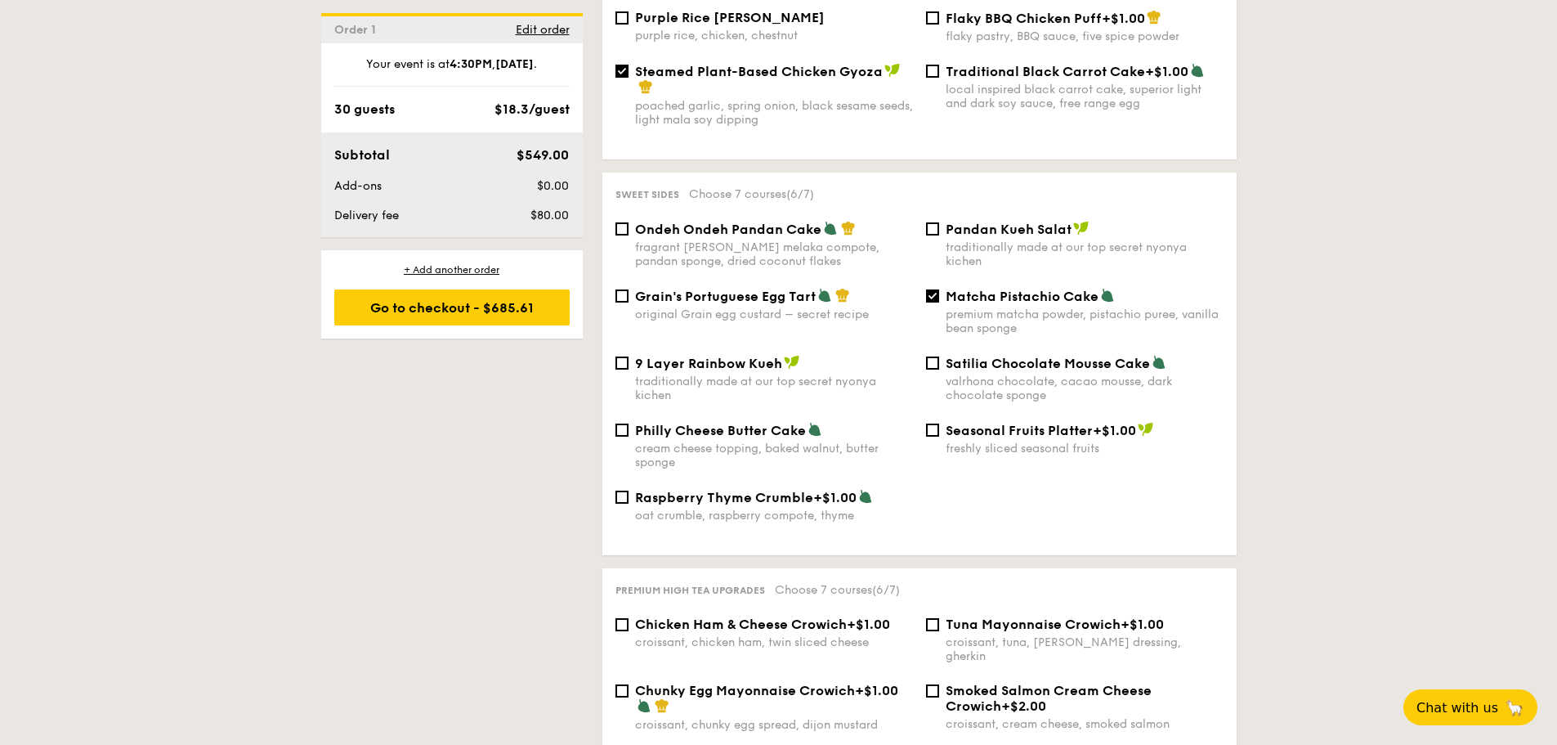
click at [983, 357] on div "Satilia Chocolate Mousse Cake valrhona chocolate, cacao mousse, dark chocolate …" at bounding box center [1085, 378] width 278 height 47
click at [939, 357] on input "Satilia Chocolate Mousse Cake valrhona chocolate, cacao mousse, dark chocolate …" at bounding box center [932, 362] width 13 height 13
checkbox input "true"
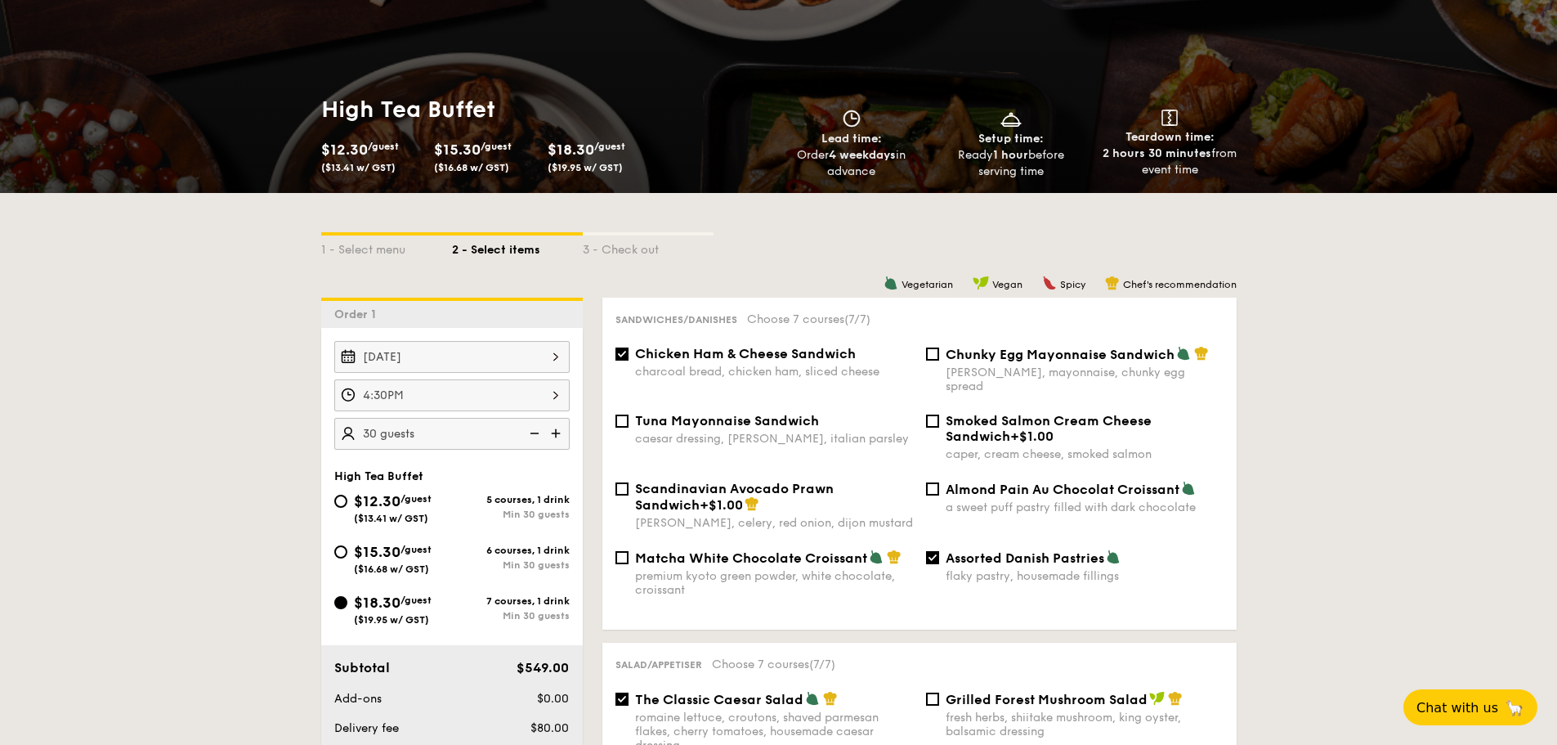
scroll to position [245, 0]
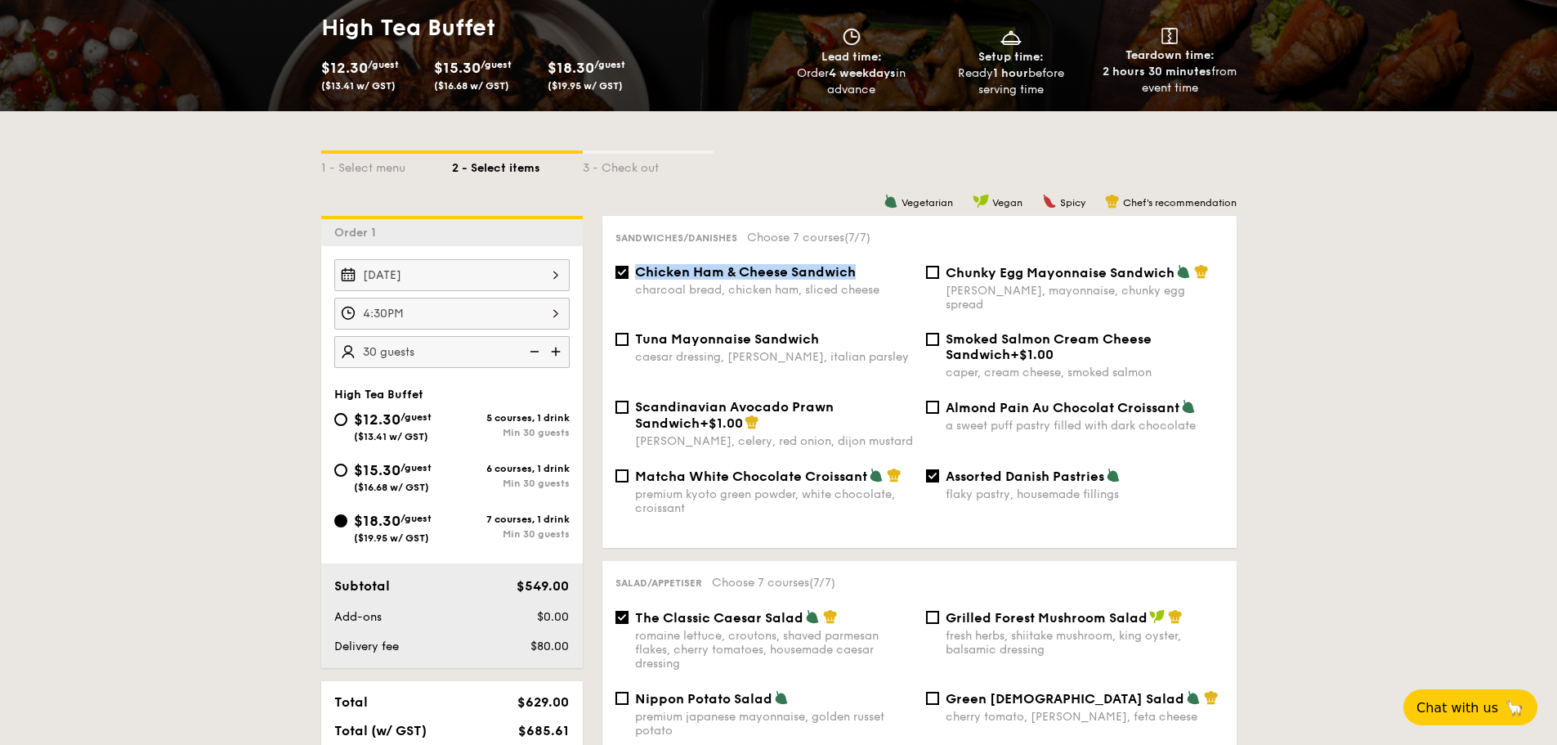
drag, startPoint x: 866, startPoint y: 271, endPoint x: 635, endPoint y: 274, distance: 230.5
click at [635, 274] on div "Chicken Ham & Cheese Sandwich" at bounding box center [774, 272] width 278 height 16
copy span "Chicken Ham & Cheese Sandwich"
drag, startPoint x: 1143, startPoint y: 461, endPoint x: 949, endPoint y: 460, distance: 193.7
click at [949, 468] on div "Assorted Danish Pastries" at bounding box center [1085, 476] width 278 height 16
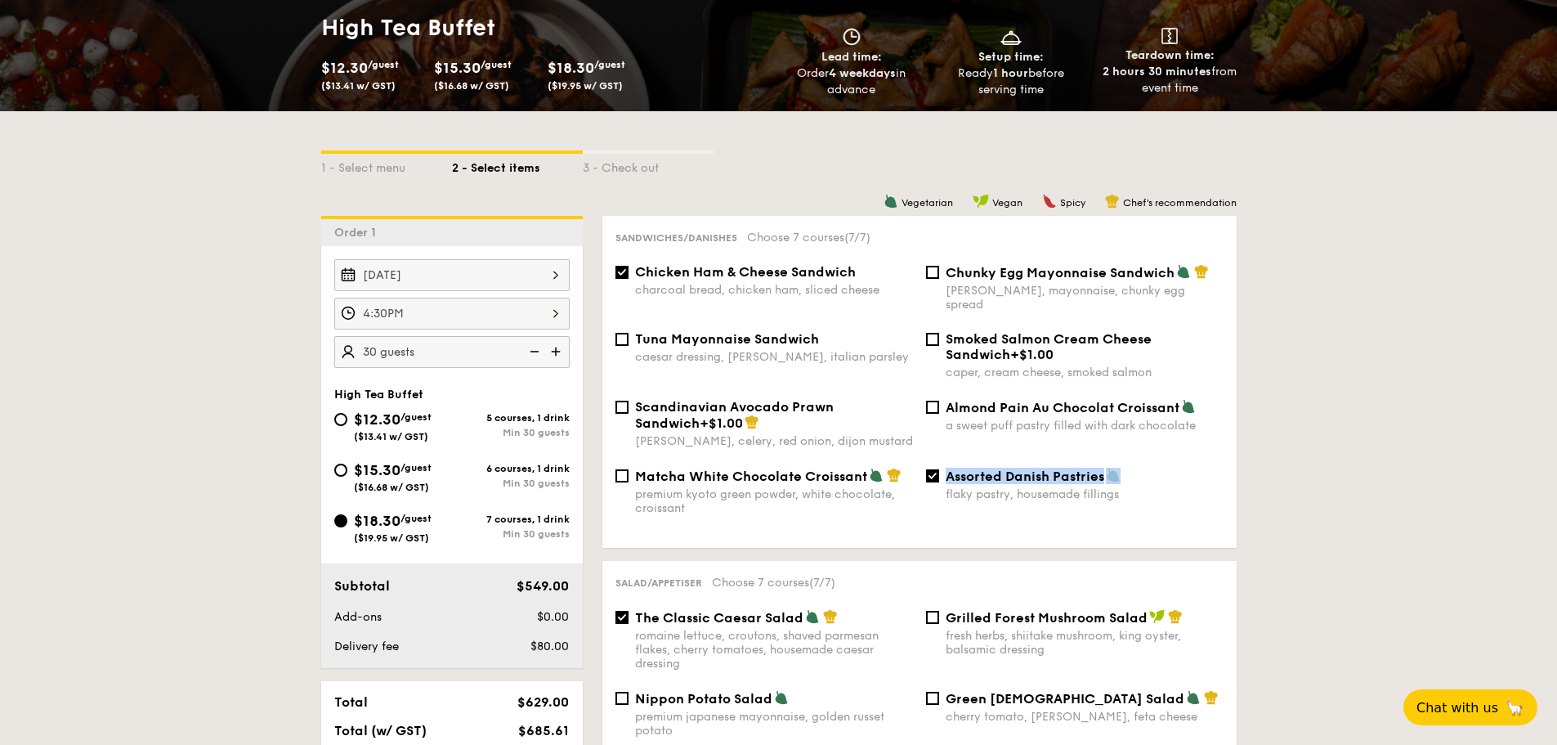
click at [949, 468] on span "Assorted Danish Pastries" at bounding box center [1025, 476] width 159 height 16
click at [939, 469] on input "Assorted Danish Pastries flaky pastry, housemade fillings" at bounding box center [932, 475] width 13 height 13
click at [942, 468] on div "Assorted Danish Pastries flaky pastry, housemade fillings" at bounding box center [1075, 485] width 311 height 34
click at [933, 469] on input "Assorted Danish Pastries flaky pastry, housemade fillings" at bounding box center [932, 475] width 13 height 13
checkbox input "true"
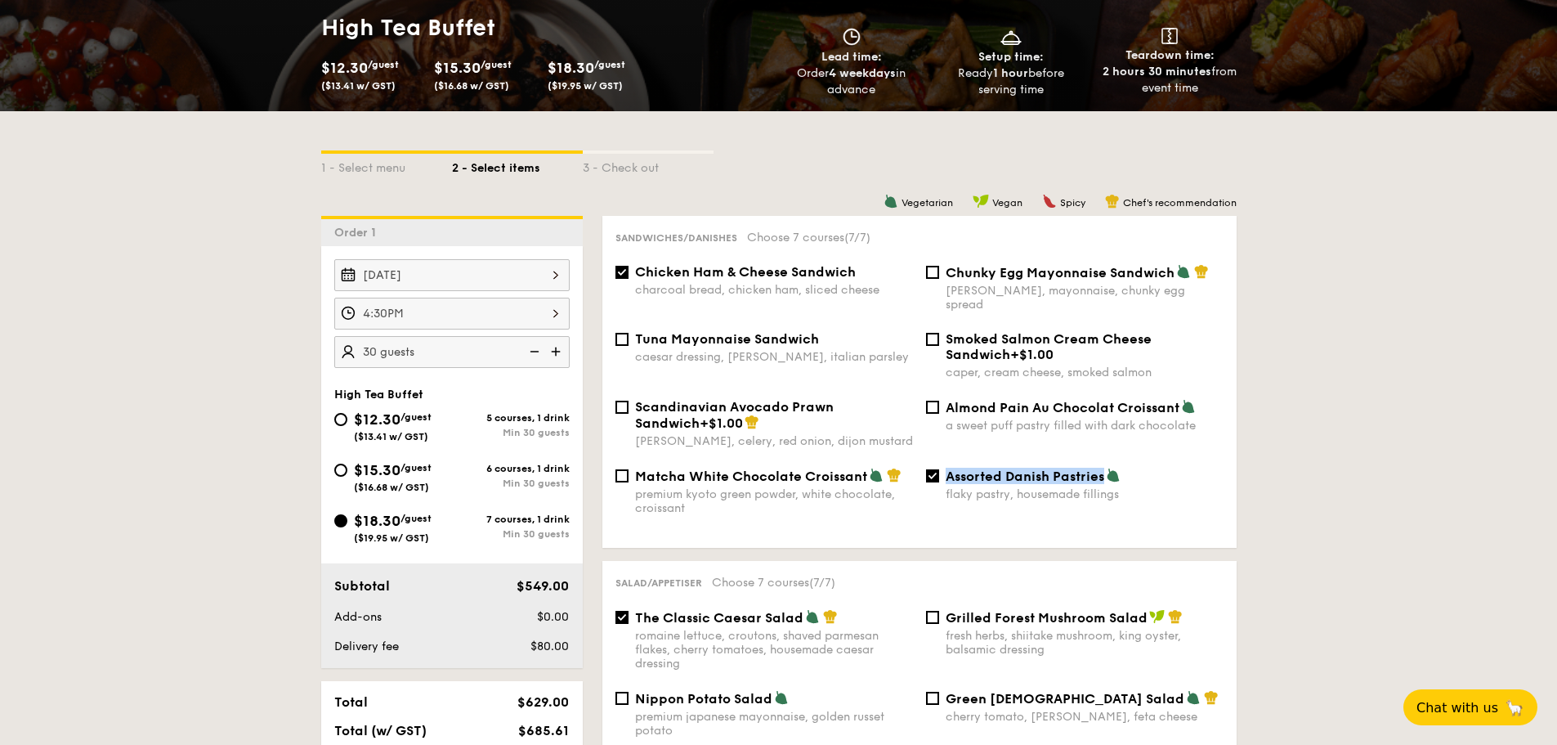
drag, startPoint x: 949, startPoint y: 455, endPoint x: 1107, endPoint y: 464, distance: 158.1
click at [1107, 468] on div "Assorted Danish Pastries" at bounding box center [1085, 476] width 278 height 16
copy span "Assorted Danish Pastries"
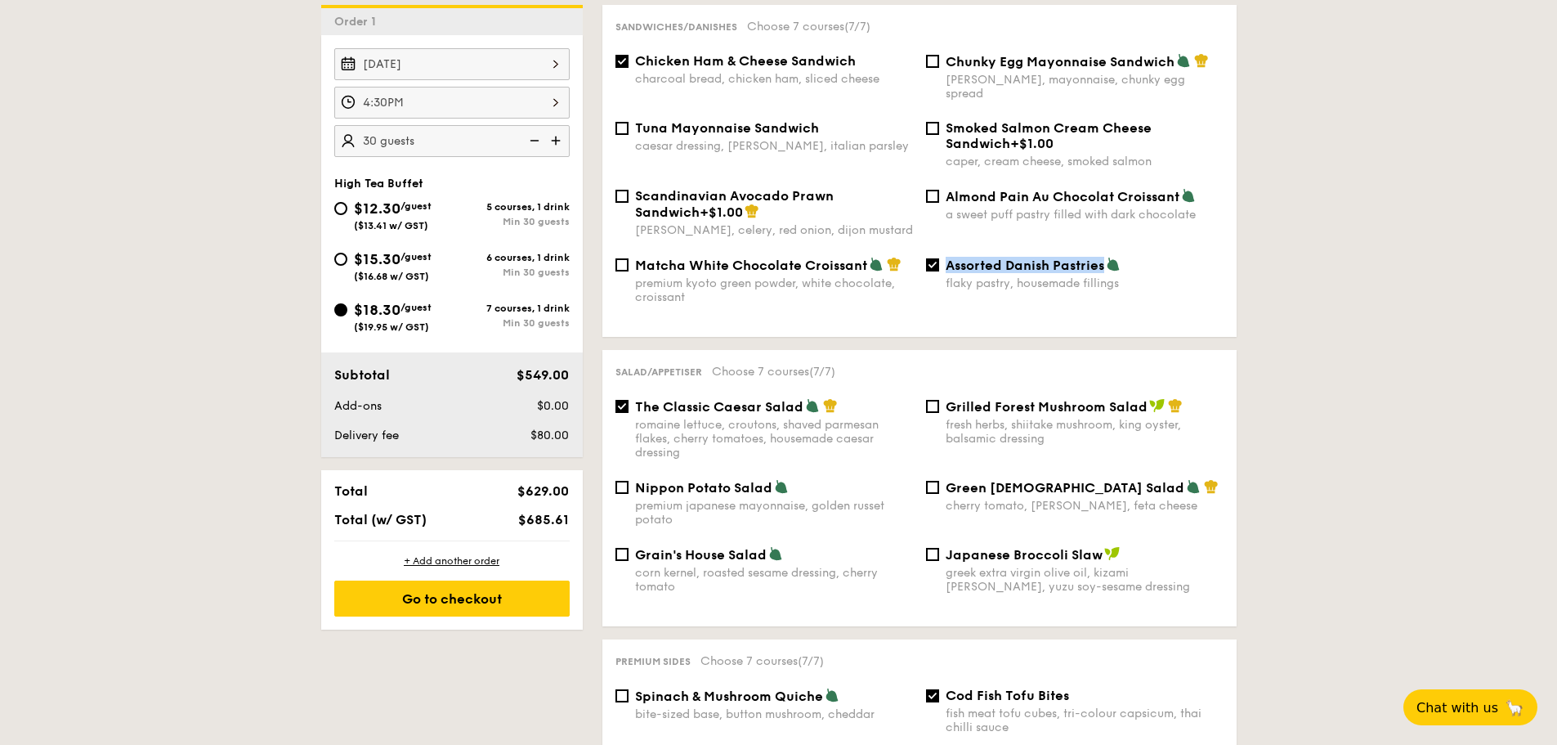
scroll to position [490, 0]
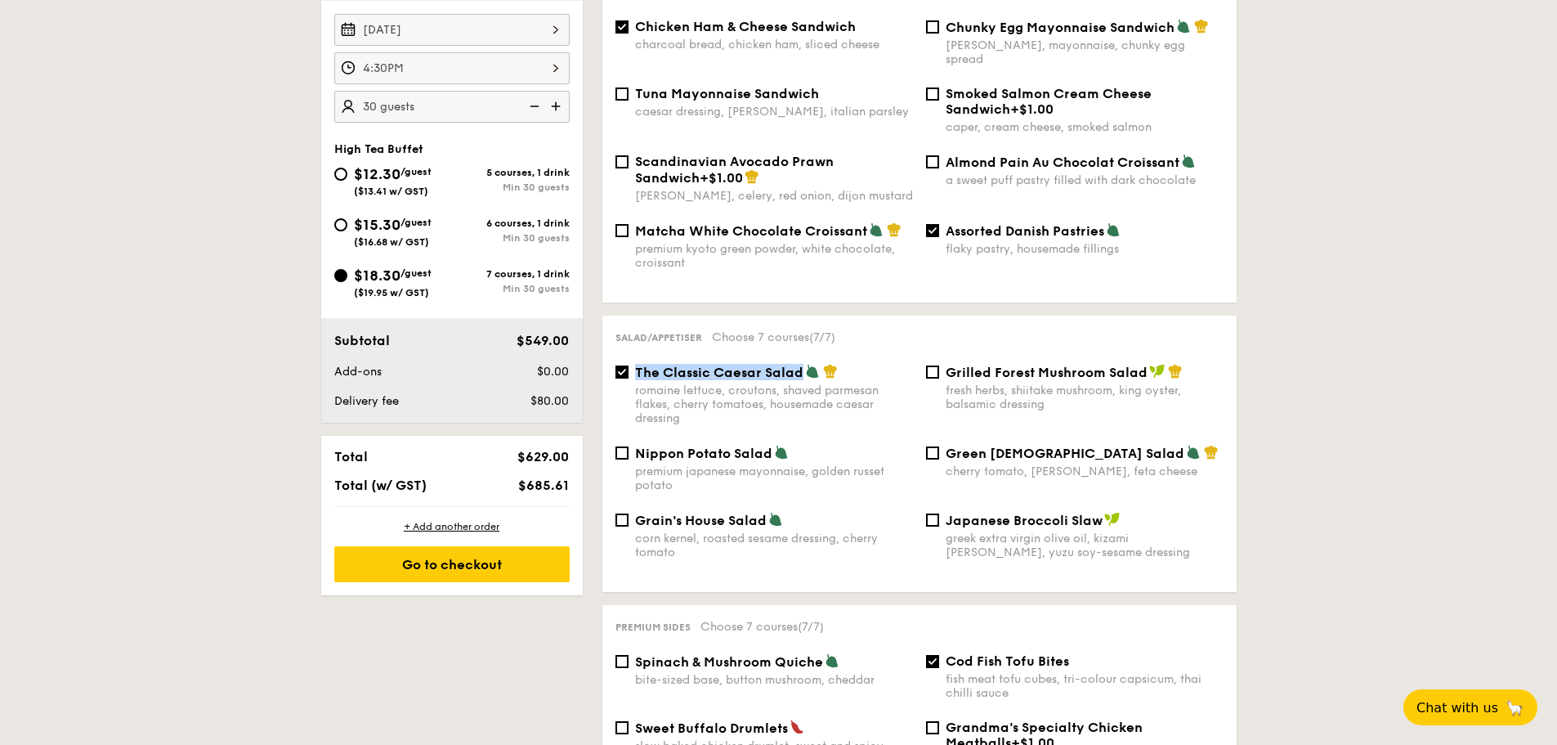
drag, startPoint x: 634, startPoint y: 361, endPoint x: 799, endPoint y: 353, distance: 164.5
click at [799, 365] on span "The Classic Caesar Salad" at bounding box center [719, 373] width 168 height 16
copy span "The Classic Caesar Salad"
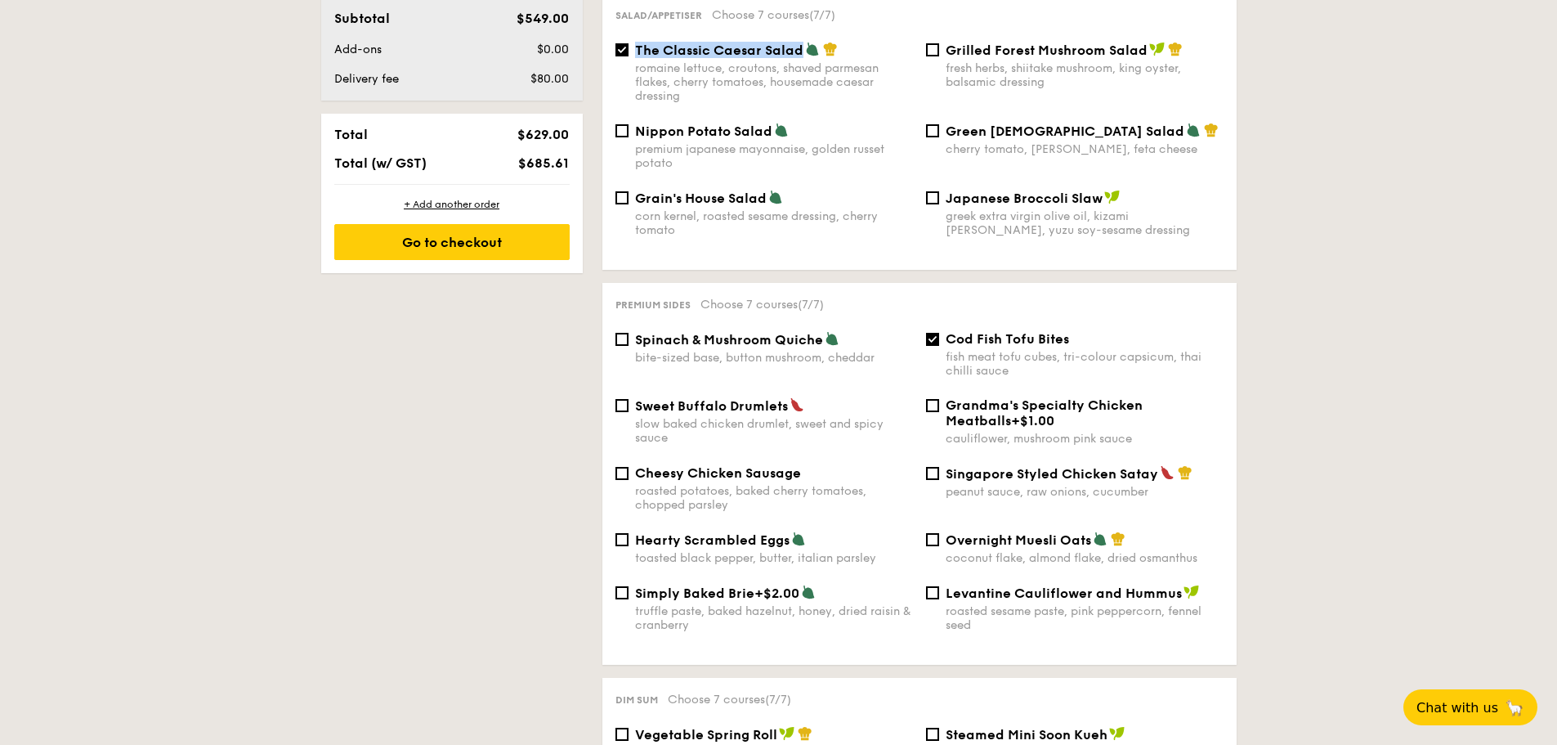
scroll to position [817, 0]
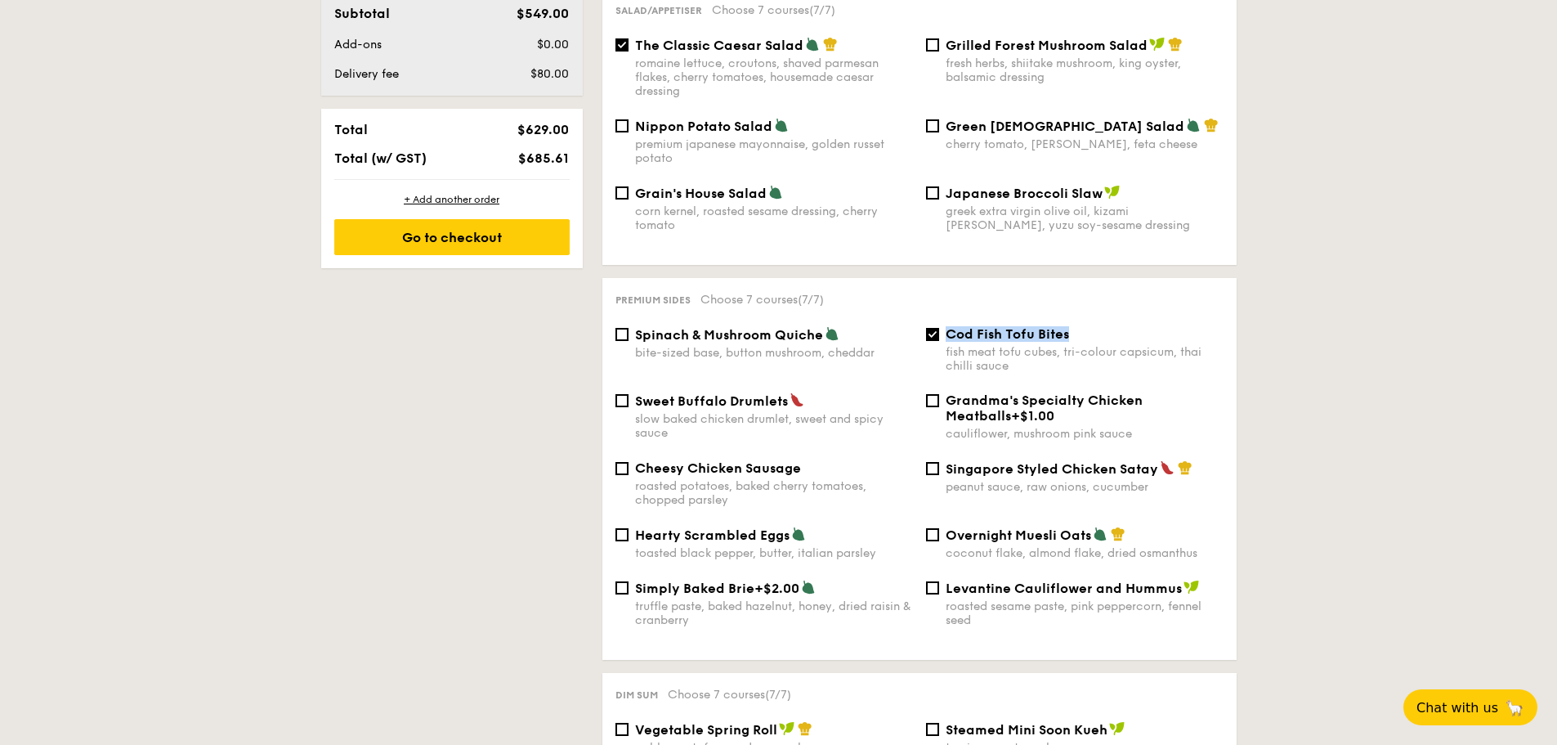
drag, startPoint x: 945, startPoint y: 320, endPoint x: 1070, endPoint y: 319, distance: 125.1
click at [1070, 326] on div "Cod Fish Tofu Bites" at bounding box center [1085, 334] width 278 height 16
copy span "Cod Fish Tofu Bites"
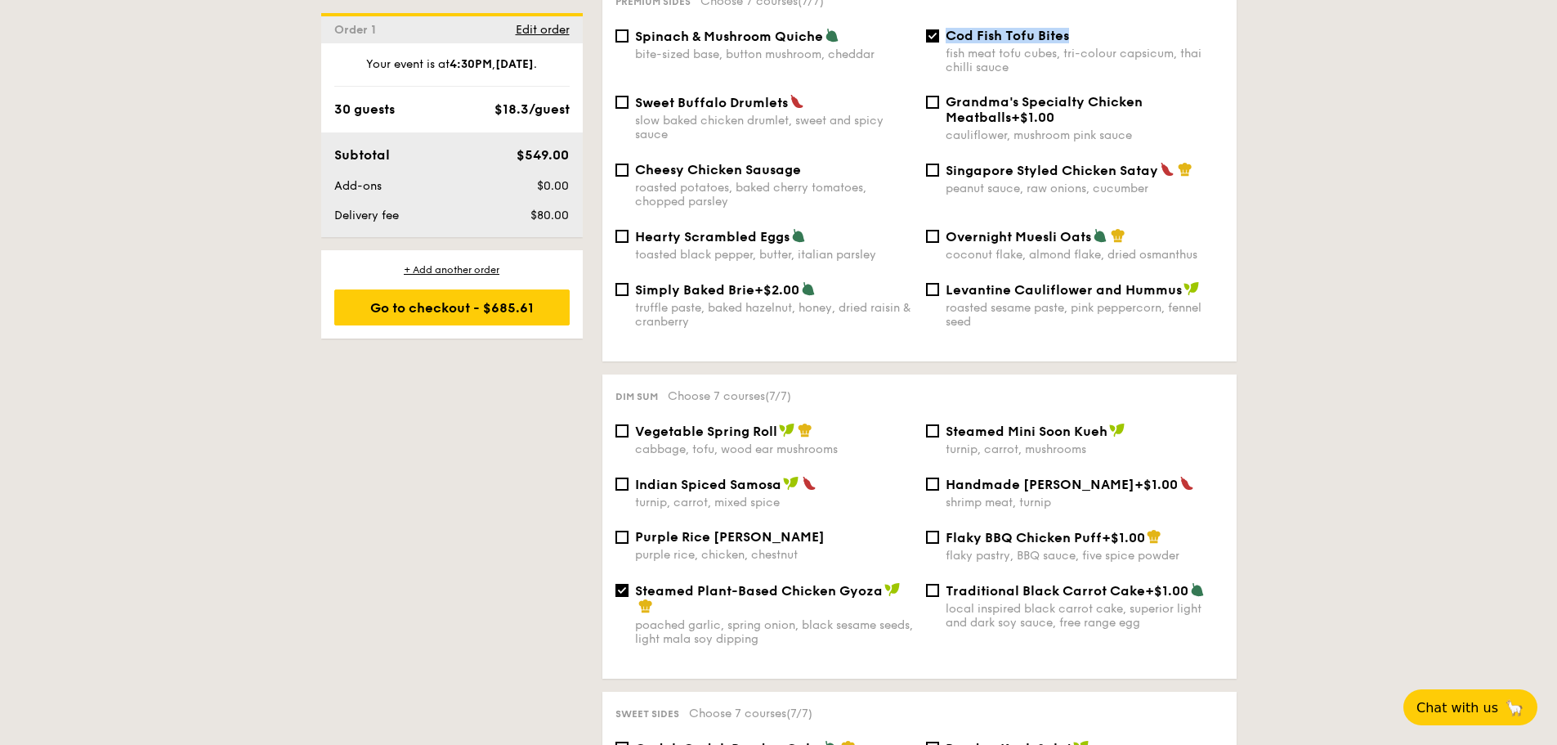
scroll to position [1144, 0]
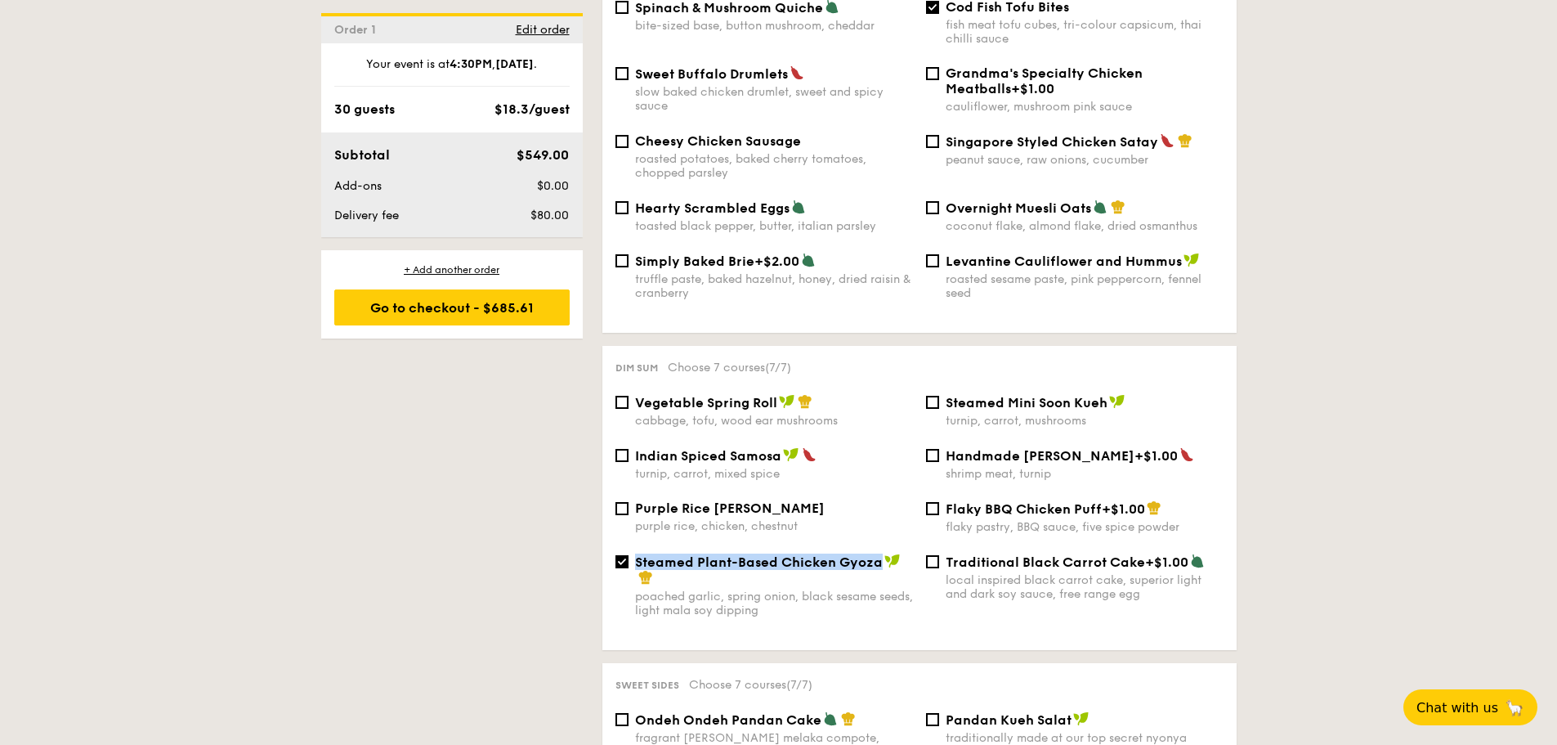
drag, startPoint x: 636, startPoint y: 549, endPoint x: 876, endPoint y: 540, distance: 240.5
click at [876, 554] on span "Steamed Plant-Based Chicken Gyoza" at bounding box center [759, 562] width 248 height 16
copy span "Steamed Plant-Based Chicken Gyoza"
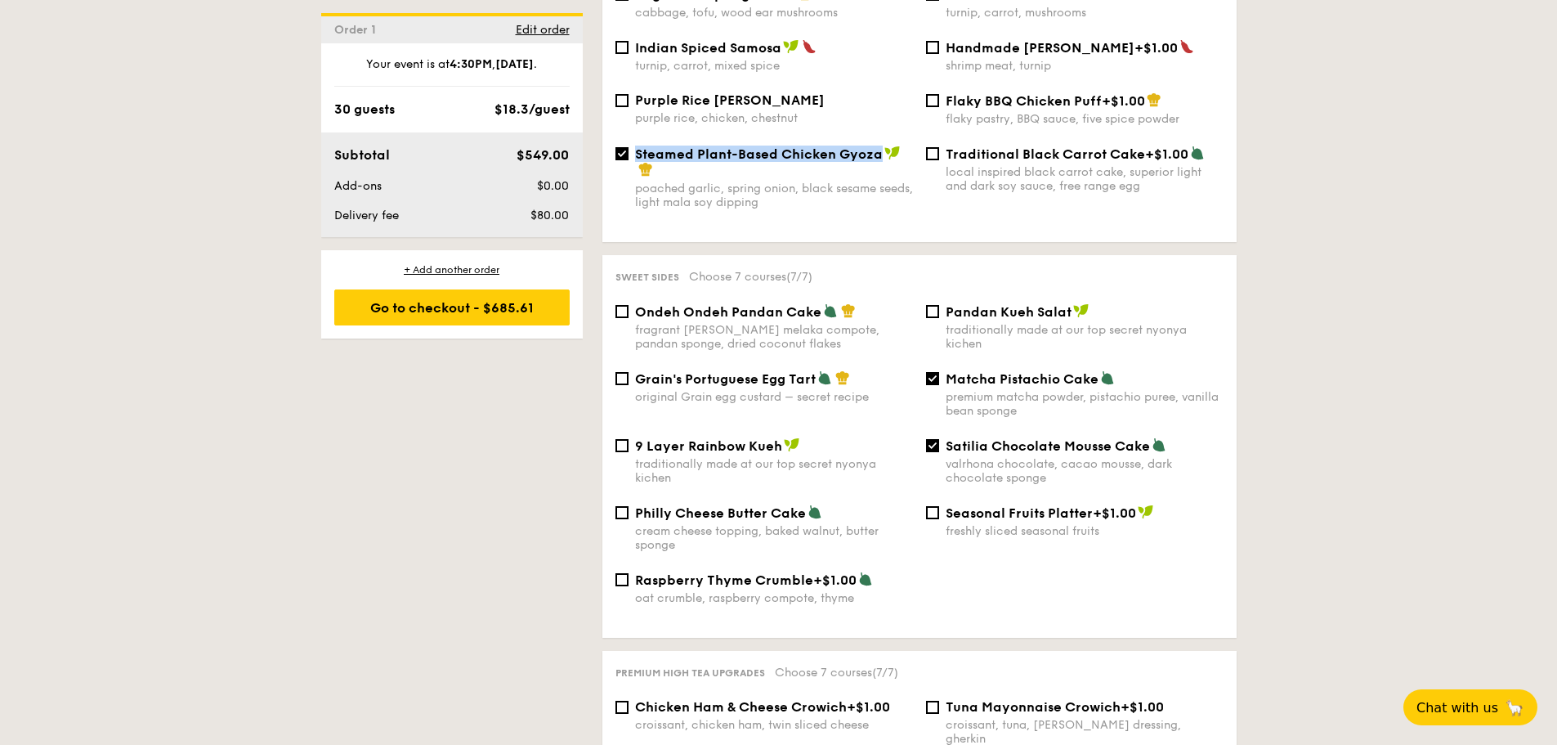
scroll to position [1553, 0]
drag, startPoint x: 945, startPoint y: 365, endPoint x: 1095, endPoint y: 369, distance: 150.5
click at [1095, 370] on span "Matcha Pistachio Cake" at bounding box center [1022, 378] width 153 height 16
copy span "Matcha Pistachio Cake"
drag, startPoint x: 945, startPoint y: 426, endPoint x: 1146, endPoint y: 435, distance: 201.3
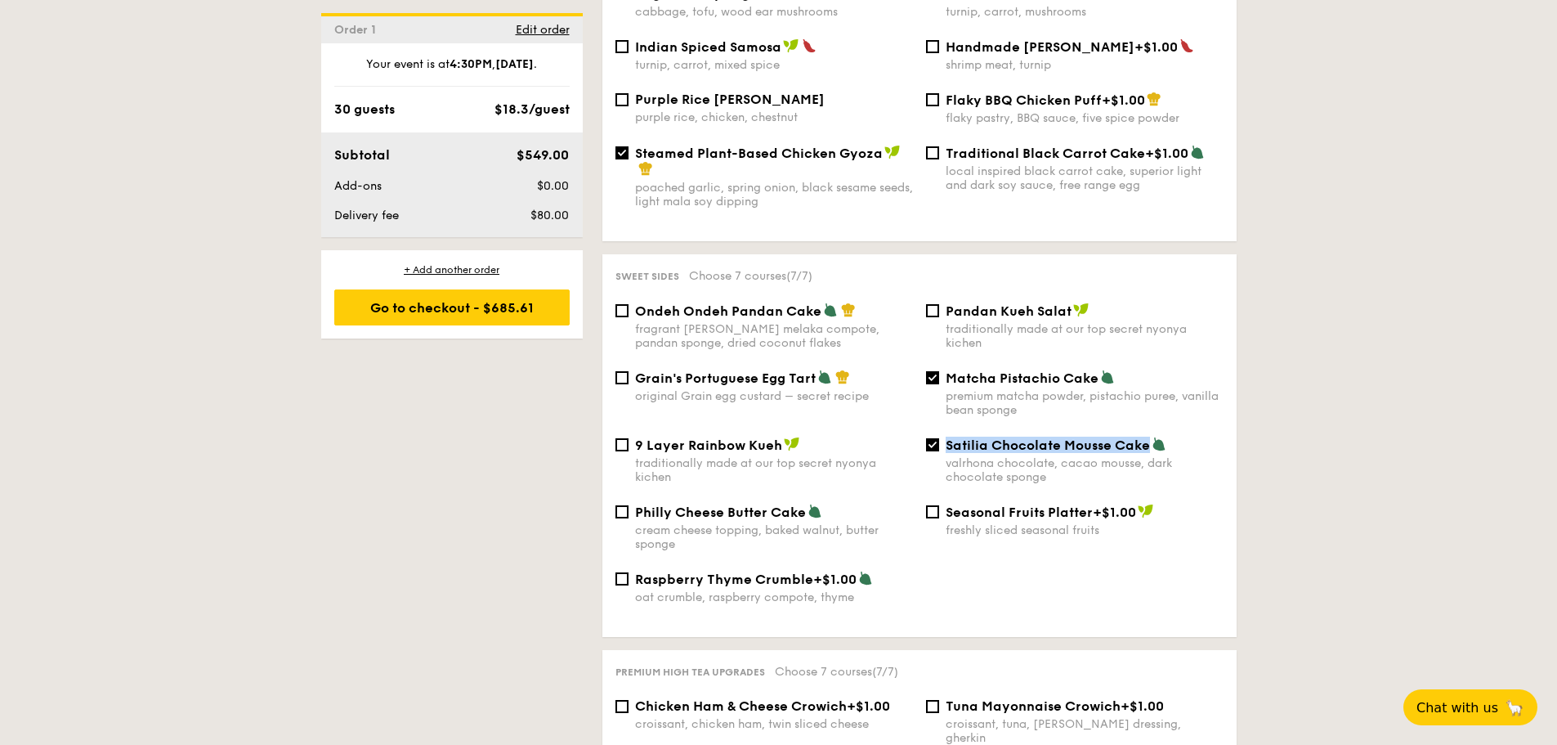
click at [1146, 437] on span "Satilia Chocolate Mousse Cake" at bounding box center [1048, 445] width 204 height 16
copy span "Satilia Chocolate Mousse Cake"
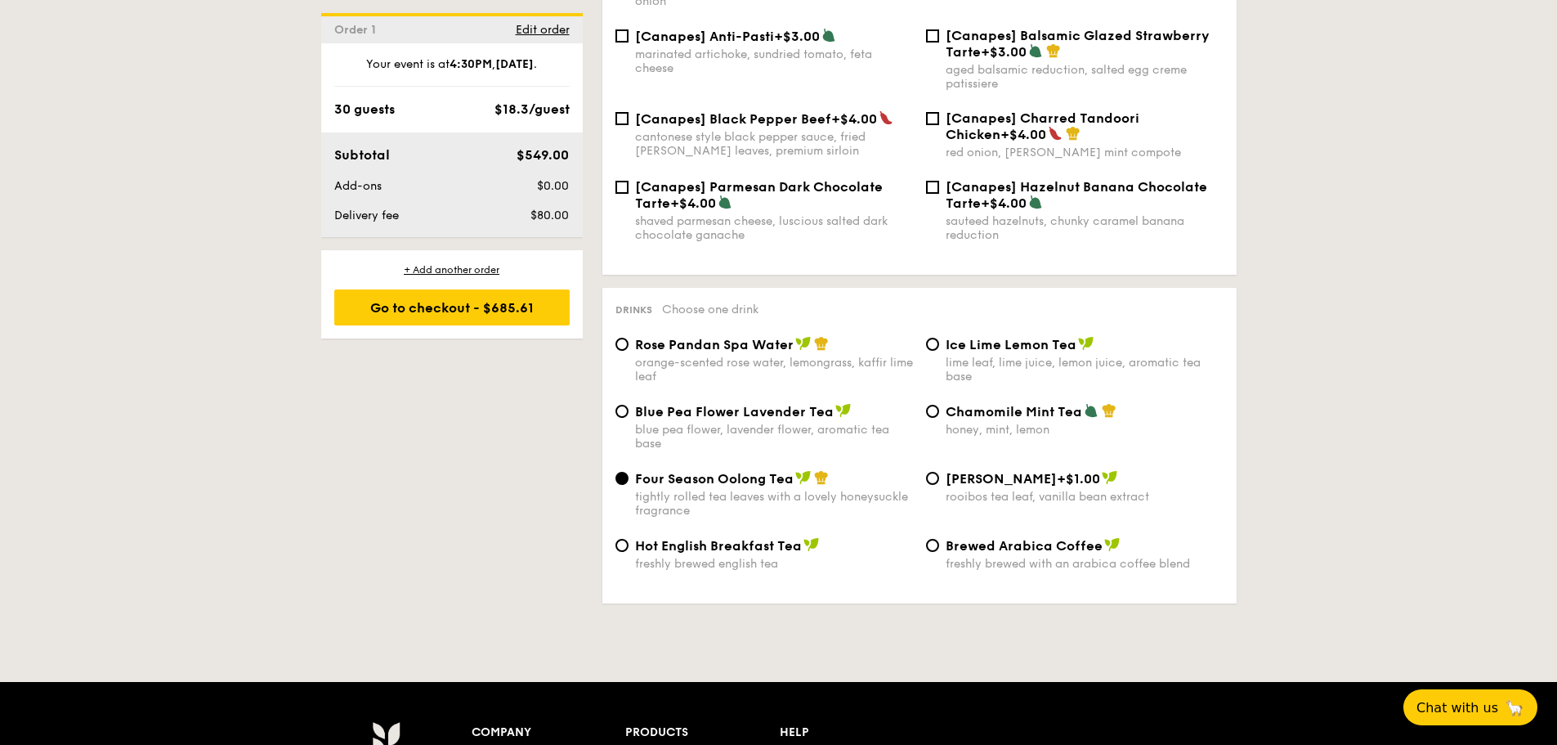
scroll to position [2452, 0]
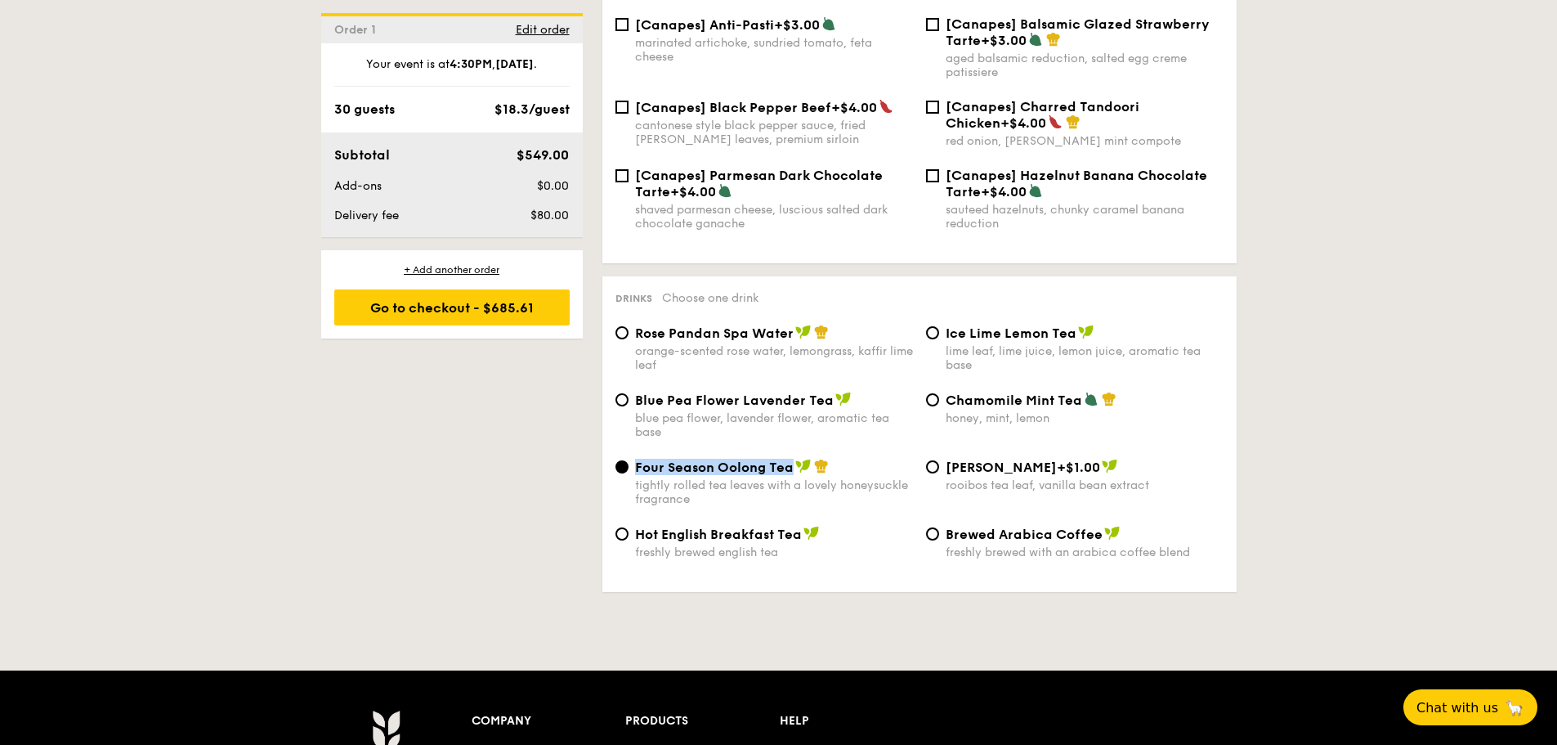
drag, startPoint x: 634, startPoint y: 440, endPoint x: 789, endPoint y: 440, distance: 154.5
click at [789, 459] on span "Four Season Oolong Tea" at bounding box center [714, 467] width 159 height 16
copy span "Four Season Oolong Tea"
